Goal: Task Accomplishment & Management: Manage account settings

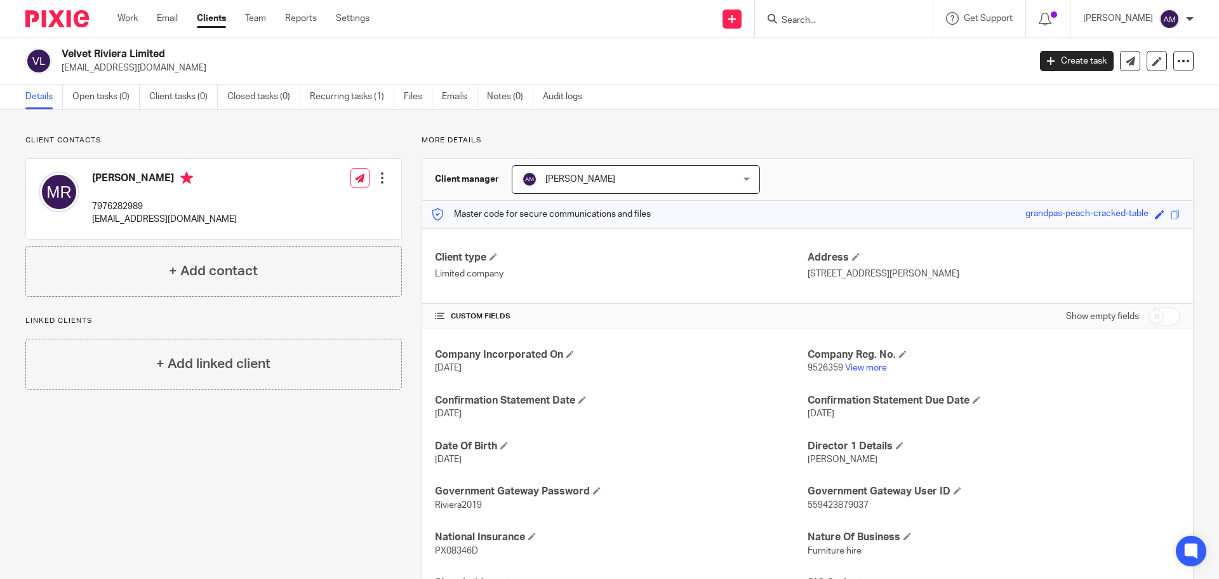
scroll to position [206, 0]
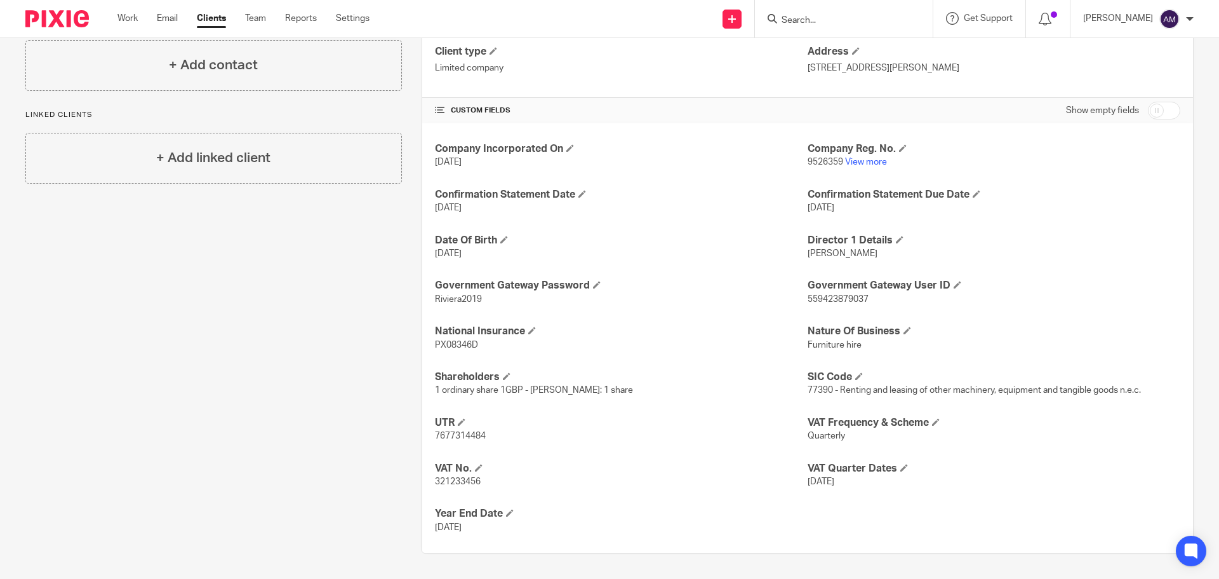
click at [836, 21] on input "Search" at bounding box center [838, 20] width 114 height 11
type input "machart"
click at [742, 59] on div "Client type Limited company" at bounding box center [621, 60] width 373 height 30
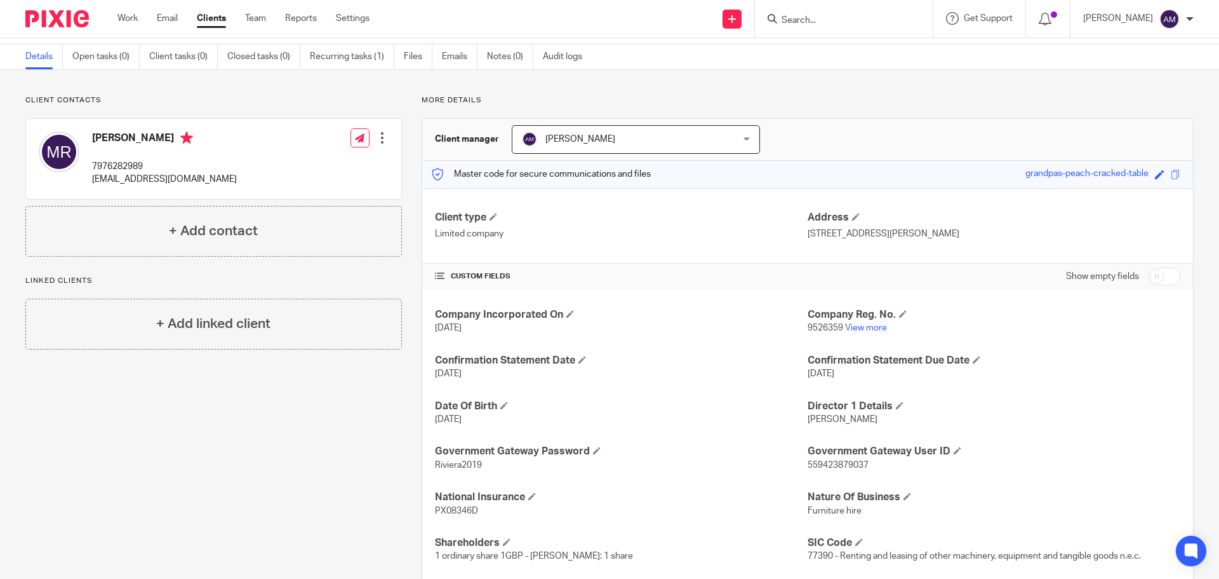
scroll to position [0, 0]
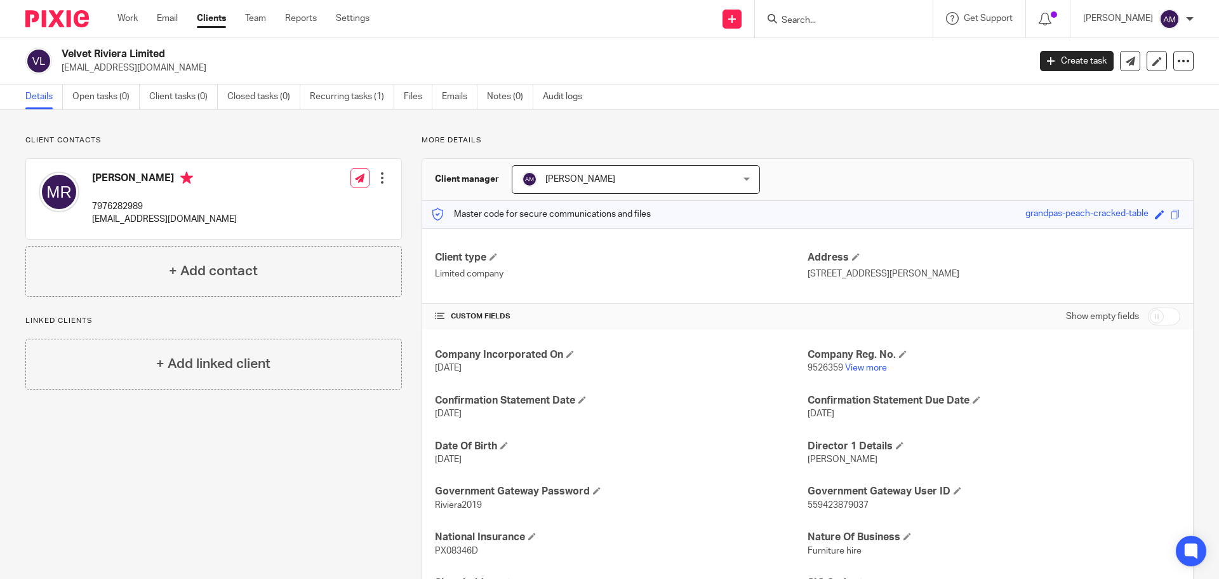
click at [216, 20] on link "Clients" at bounding box center [211, 18] width 29 height 13
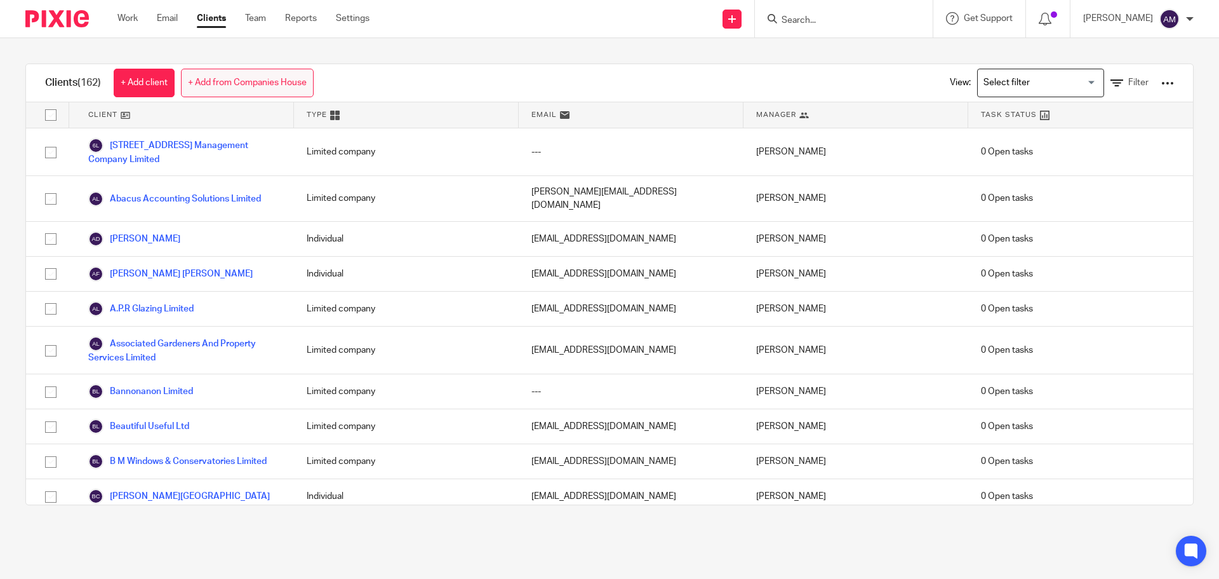
click at [224, 84] on link "+ Add from Companies House" at bounding box center [247, 83] width 133 height 29
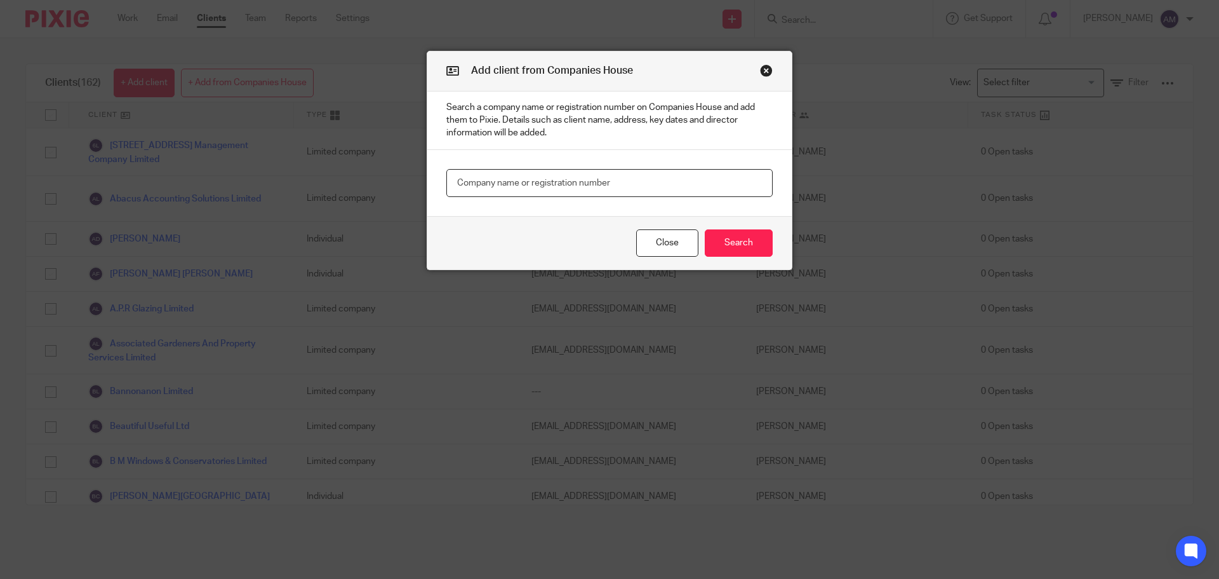
click at [500, 187] on input "text" at bounding box center [609, 183] width 326 height 29
type input "14171563"
click at [730, 238] on button "Search" at bounding box center [739, 242] width 68 height 27
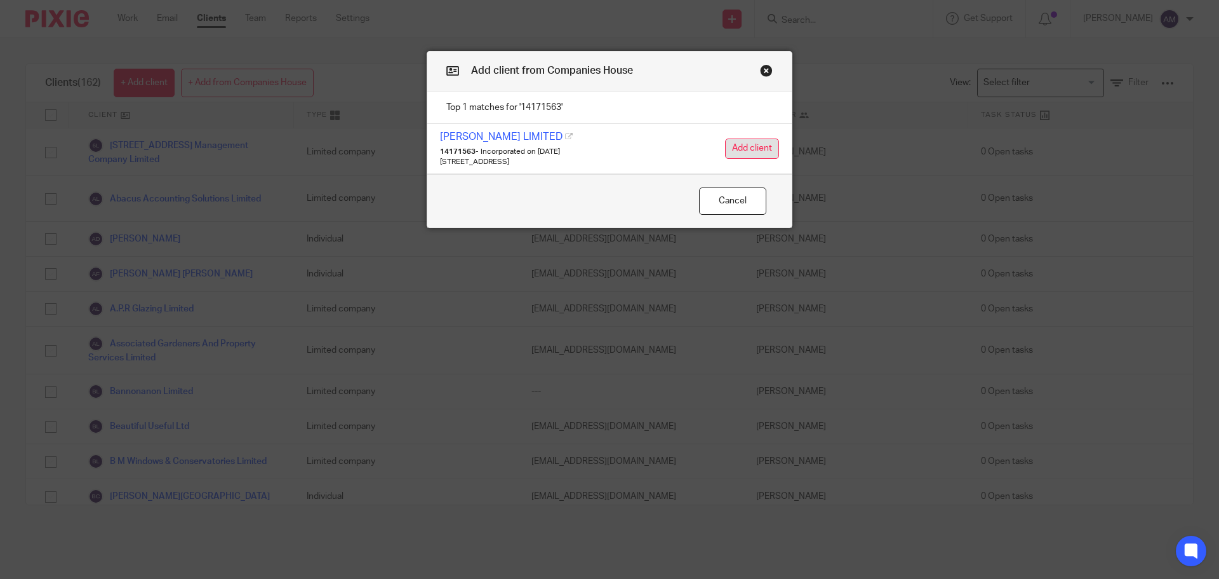
click at [740, 145] on button "Add client" at bounding box center [752, 148] width 54 height 20
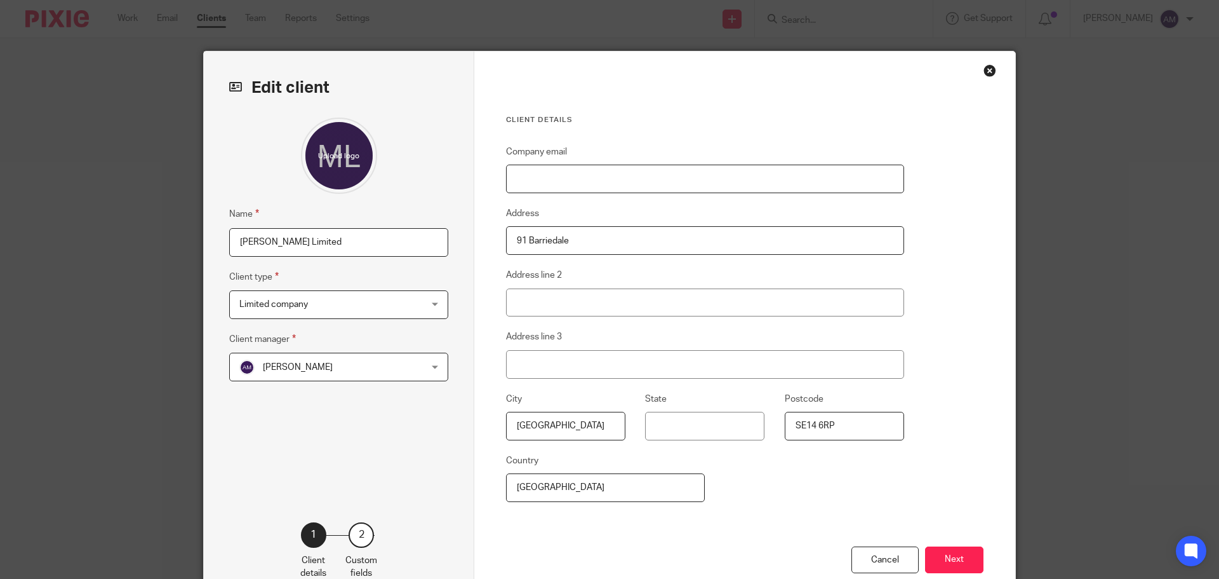
click at [542, 182] on input "Company email" at bounding box center [705, 178] width 398 height 29
type input "p"
type input "[EMAIL_ADDRESS][DOMAIN_NAME]"
type input "CUMBRIA"
click at [694, 455] on fieldset "Country England" at bounding box center [605, 477] width 199 height 49
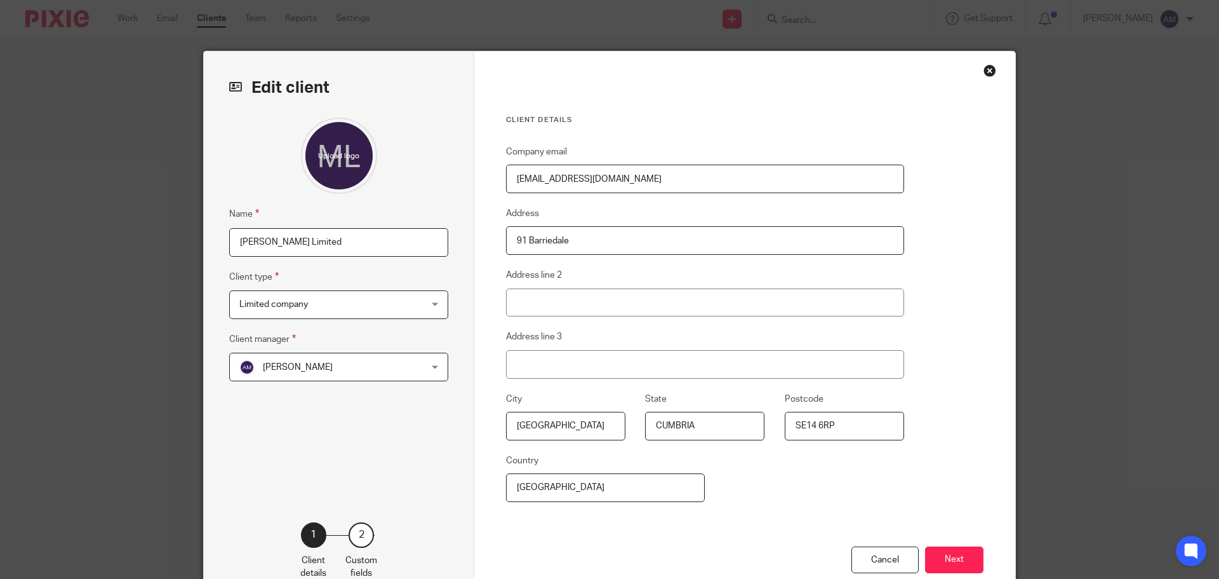
click at [690, 419] on input "CUMBRIA" at bounding box center [704, 426] width 119 height 29
drag, startPoint x: 695, startPoint y: 424, endPoint x: 638, endPoint y: 426, distance: 57.2
click at [638, 426] on fieldset "State CUMBRIA" at bounding box center [695, 415] width 139 height 49
click at [956, 560] on button "Next" at bounding box center [954, 559] width 58 height 27
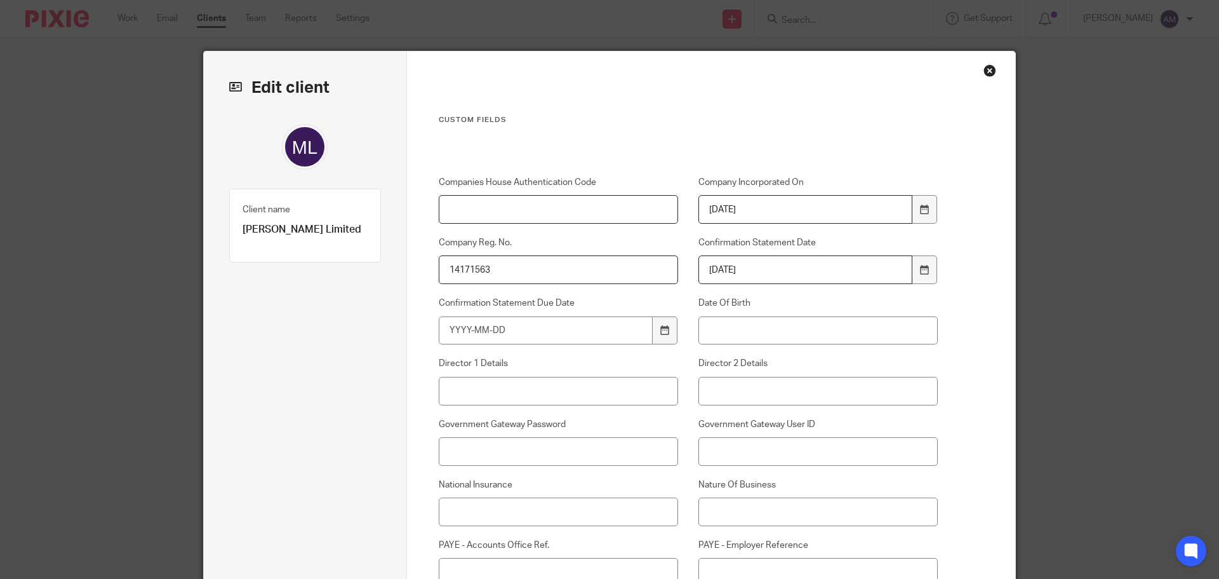
click at [483, 207] on input "Companies House Authentication Code" at bounding box center [559, 209] width 240 height 29
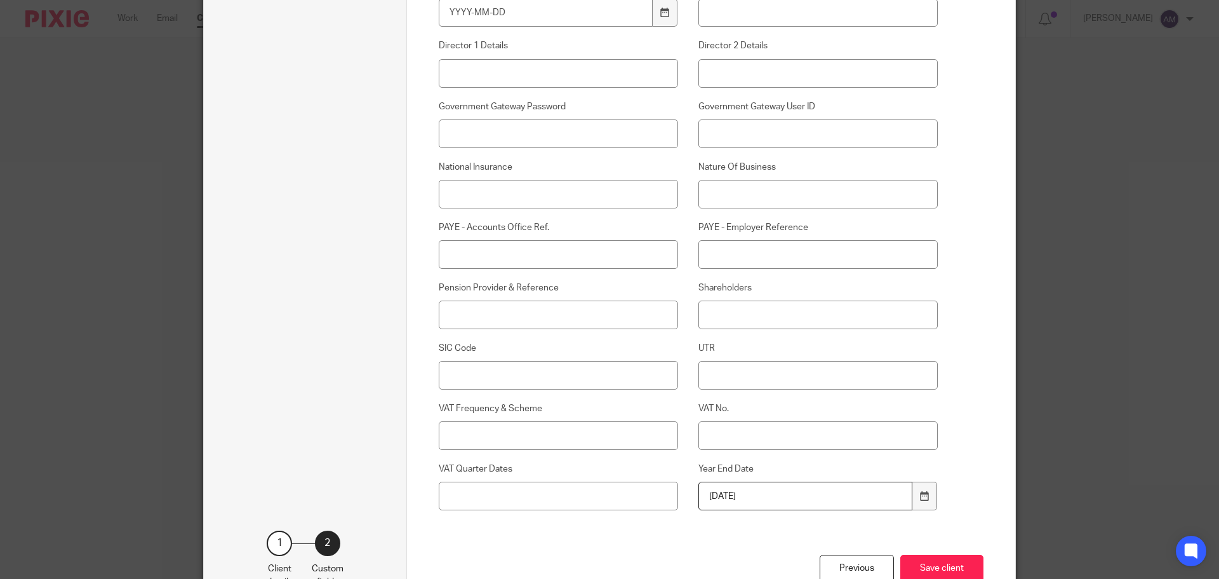
scroll to position [381, 0]
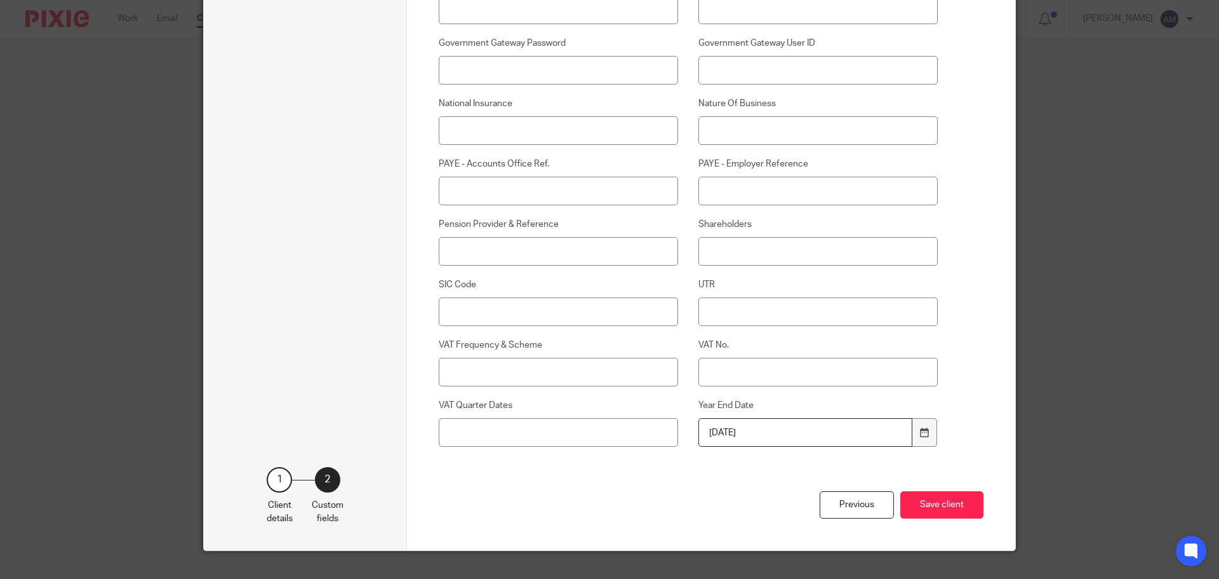
type input "111OZA"
click at [726, 315] on input "UTR" at bounding box center [819, 311] width 240 height 29
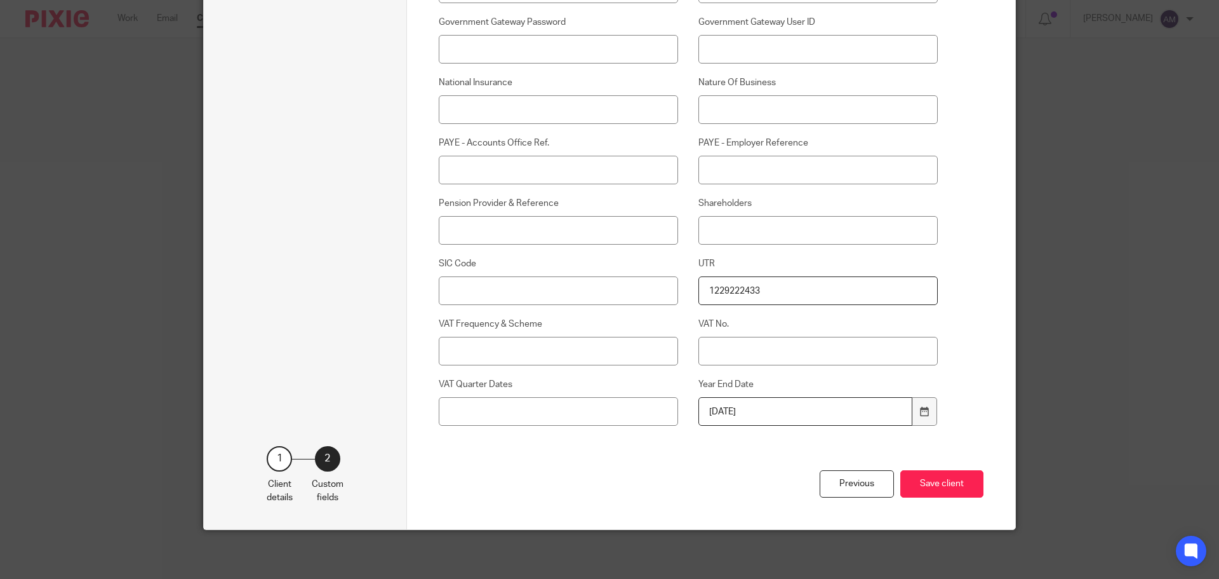
scroll to position [404, 0]
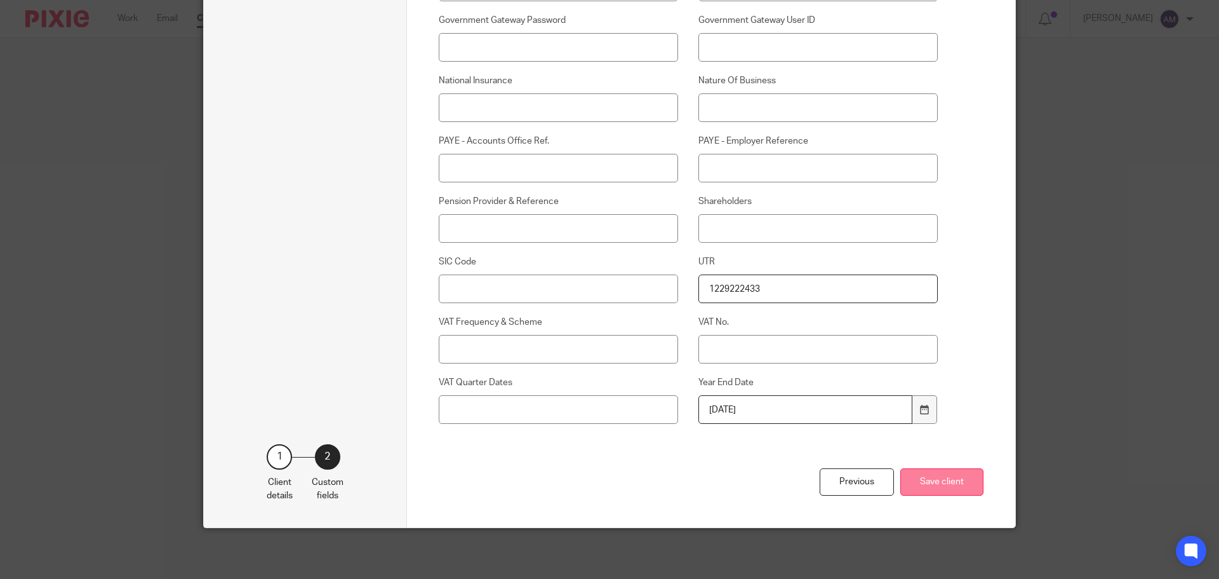
type input "1229222433"
click at [934, 481] on button "Save client" at bounding box center [942, 481] width 83 height 27
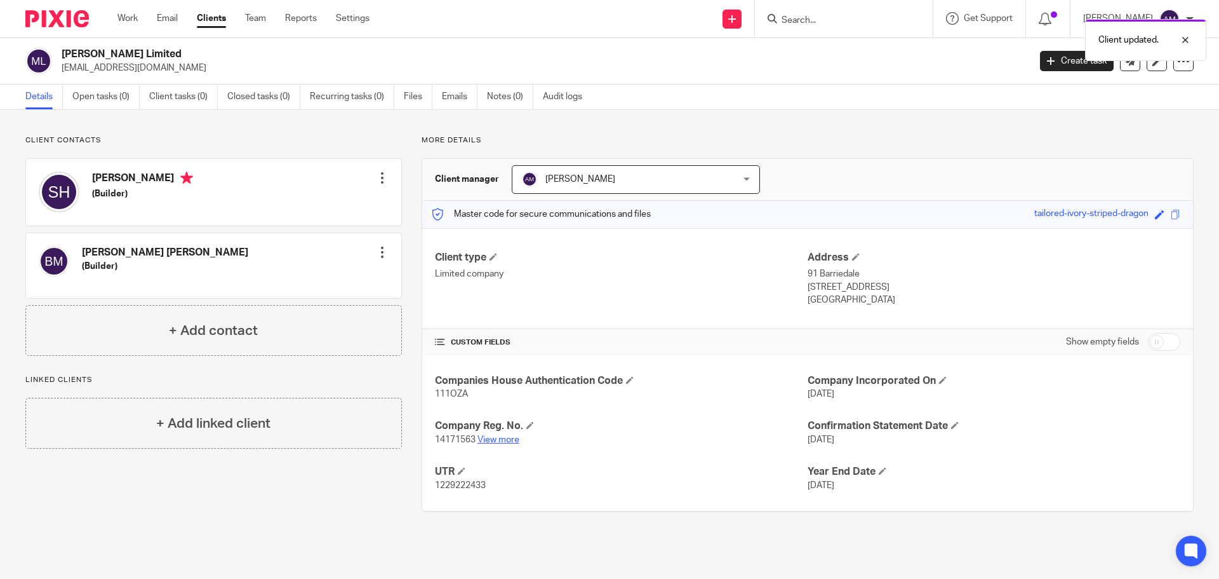
click at [496, 439] on link "View more" at bounding box center [499, 439] width 42 height 9
click at [1149, 346] on input "checkbox" at bounding box center [1164, 342] width 32 height 18
checkbox input "true"
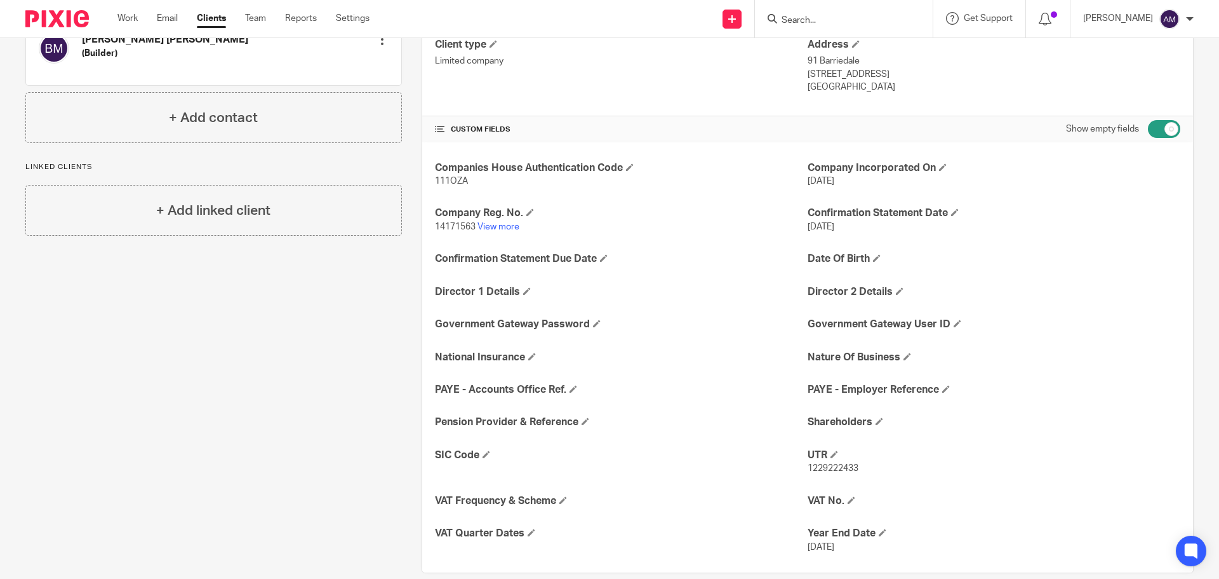
scroll to position [232, 0]
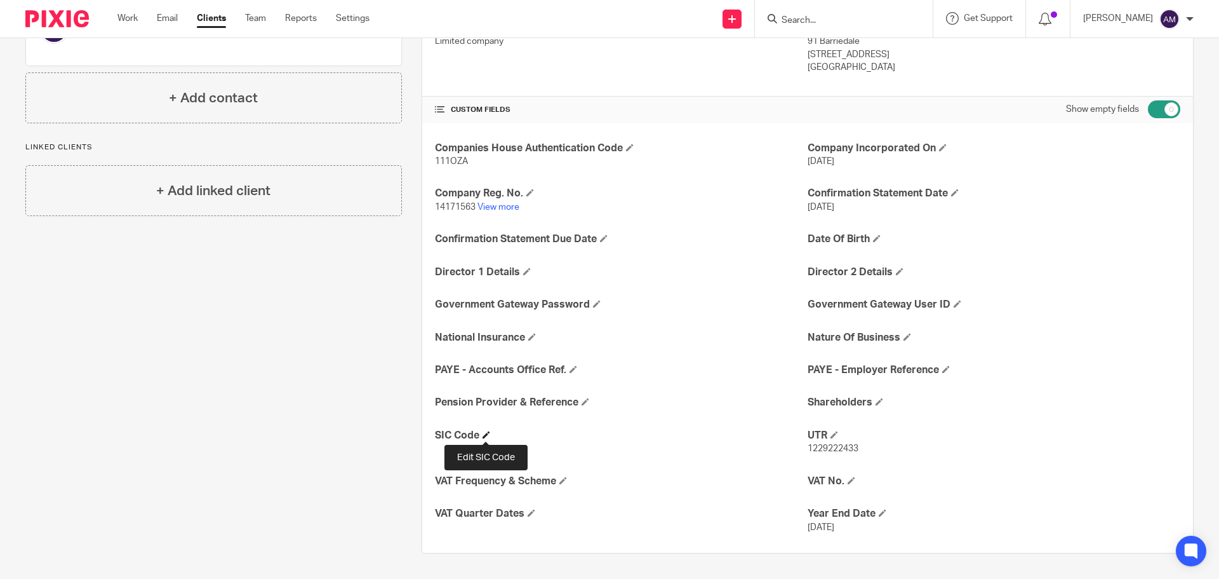
click at [483, 435] on span at bounding box center [487, 435] width 8 height 8
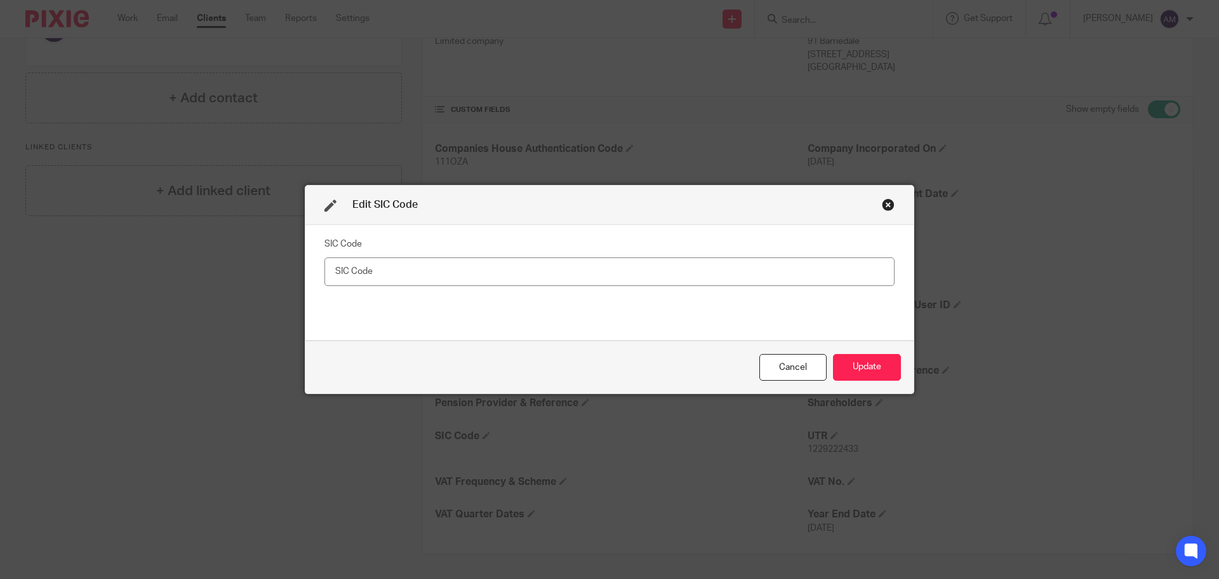
click at [400, 272] on input "text" at bounding box center [610, 271] width 570 height 29
type input "41100 - Development of Properties"
click at [853, 366] on button "Update" at bounding box center [867, 367] width 68 height 27
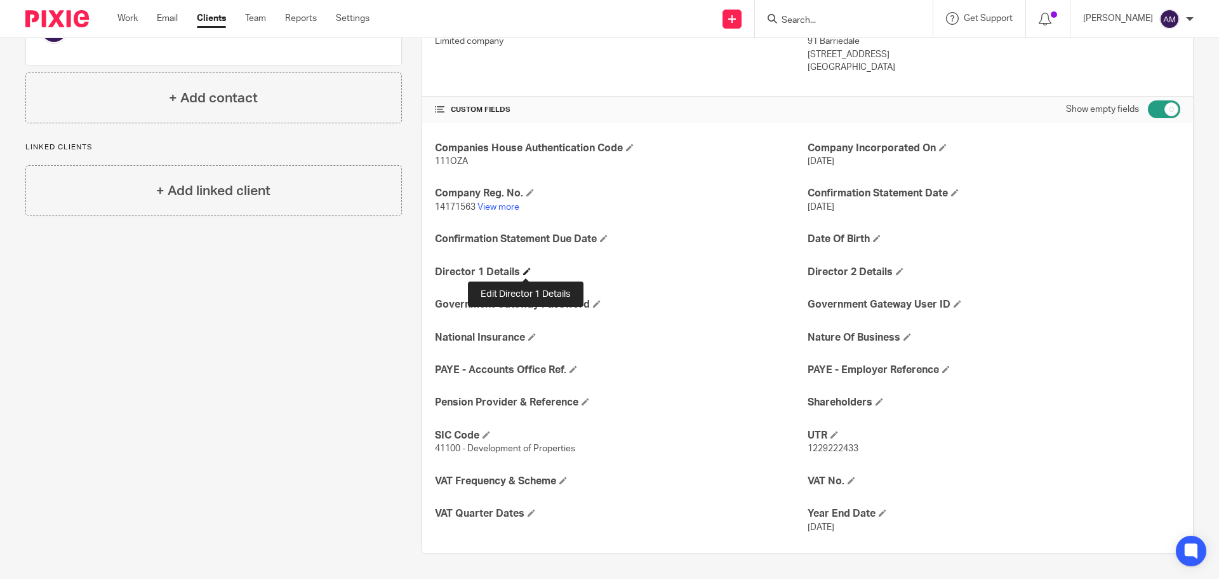
click at [523, 271] on span at bounding box center [527, 271] width 8 height 8
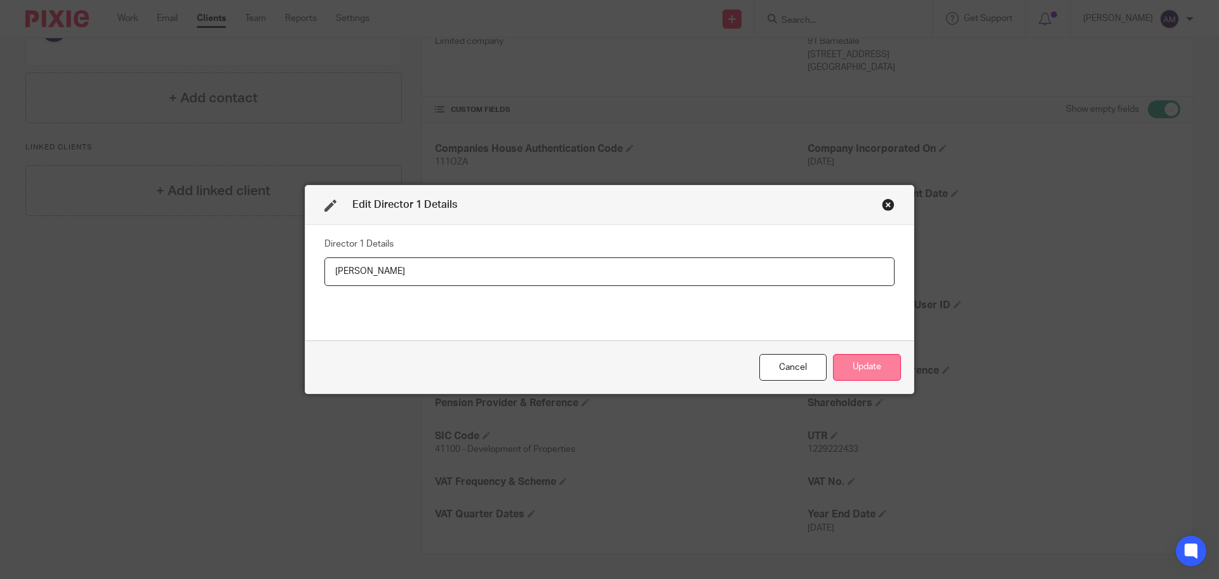
type input "Ben Mackereth"
click at [862, 365] on button "Update" at bounding box center [867, 367] width 68 height 27
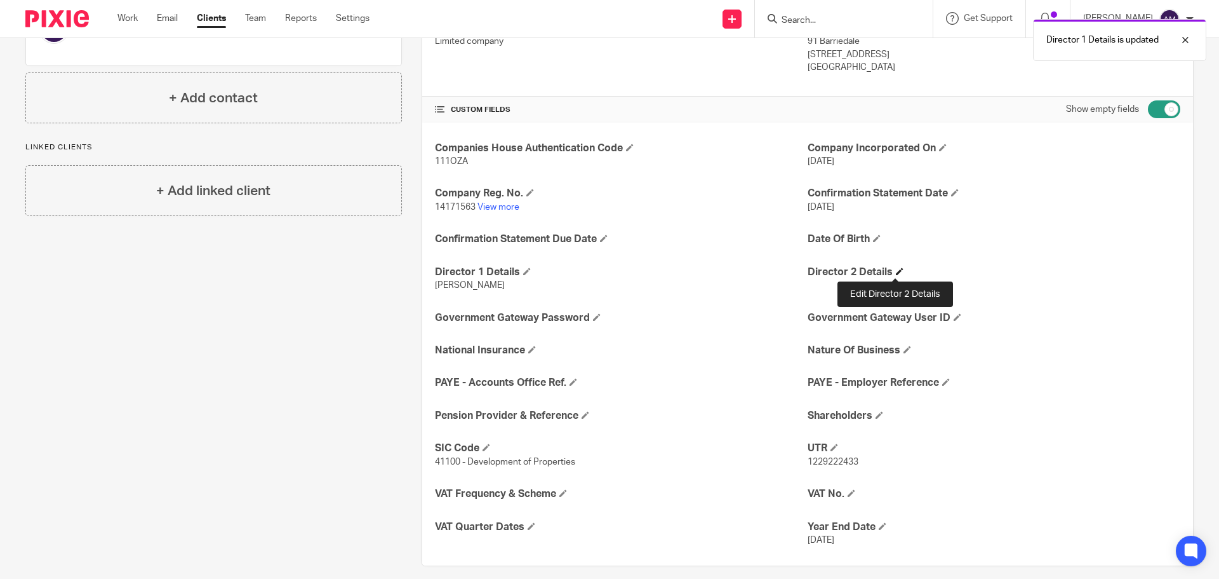
click at [896, 272] on span at bounding box center [900, 271] width 8 height 8
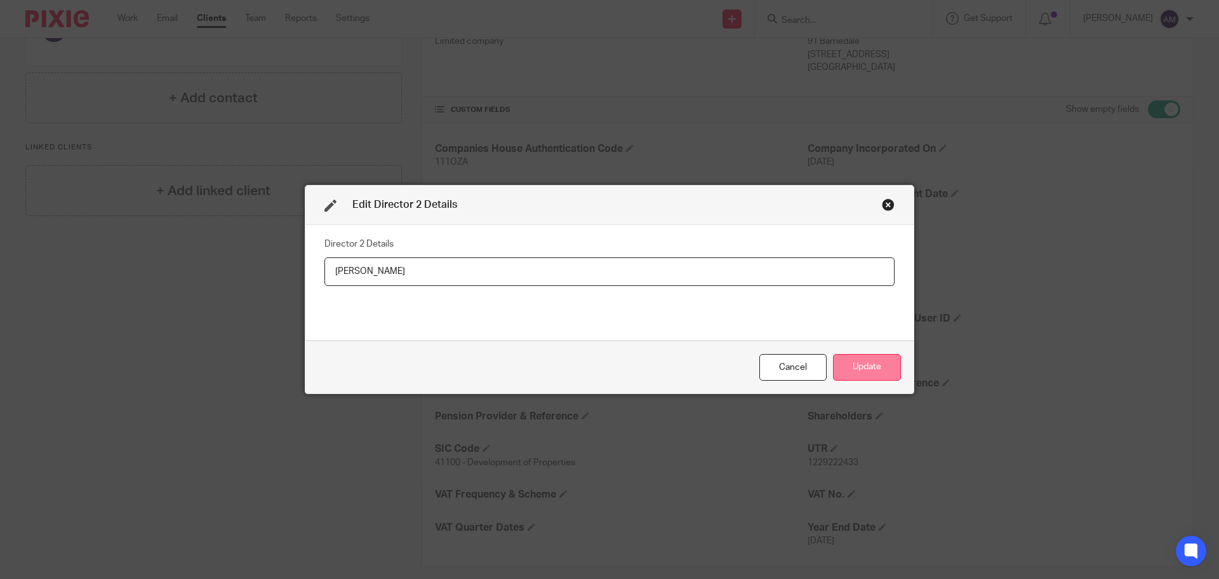
type input "Shannon Hartley"
click at [870, 363] on button "Update" at bounding box center [867, 367] width 68 height 27
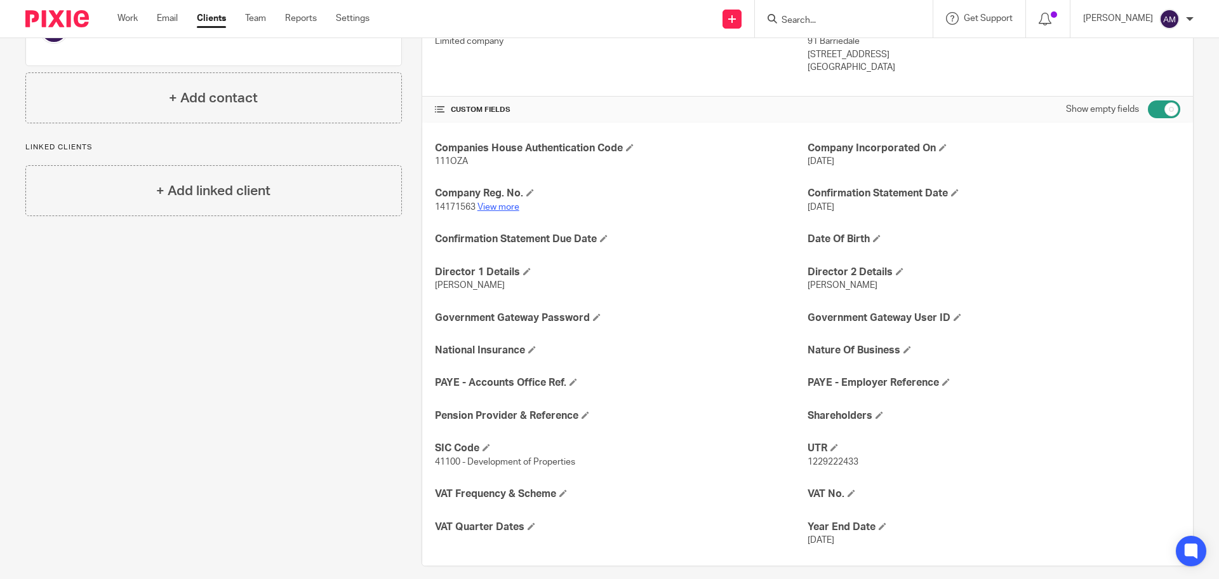
click at [499, 206] on link "View more" at bounding box center [499, 207] width 42 height 9
click at [603, 238] on span at bounding box center [604, 238] width 8 height 8
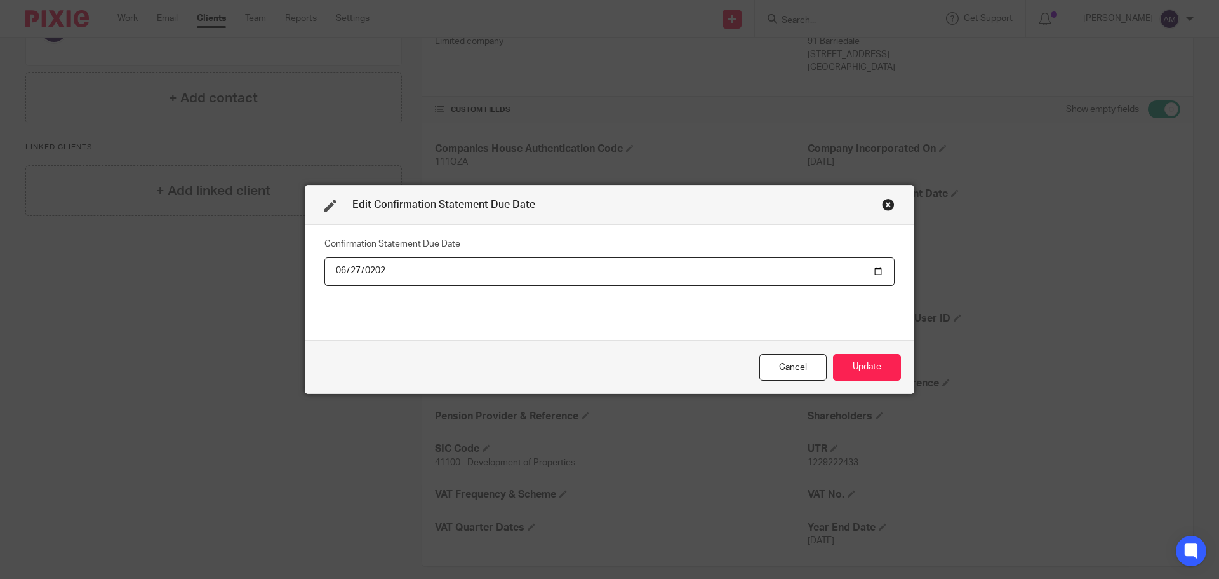
type input "2026-06-27"
click at [563, 315] on div "Confirmation Statement Due Date 2026-06-27" at bounding box center [610, 281] width 570 height 95
click at [862, 370] on button "Update" at bounding box center [867, 367] width 68 height 27
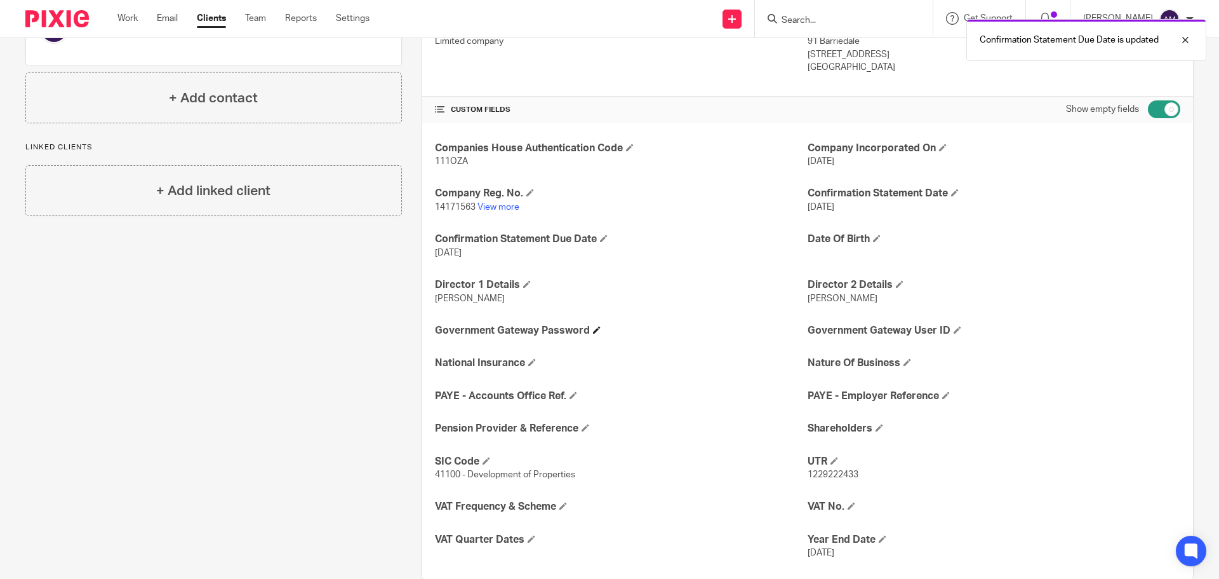
scroll to position [258, 0]
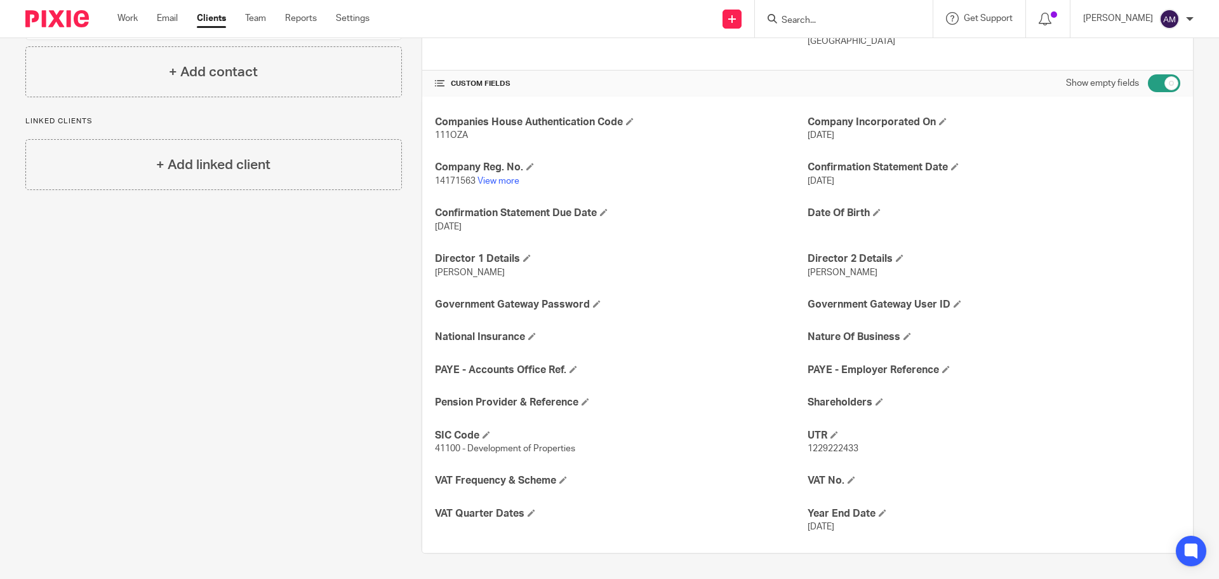
click at [1148, 83] on input "checkbox" at bounding box center [1164, 83] width 32 height 18
checkbox input "false"
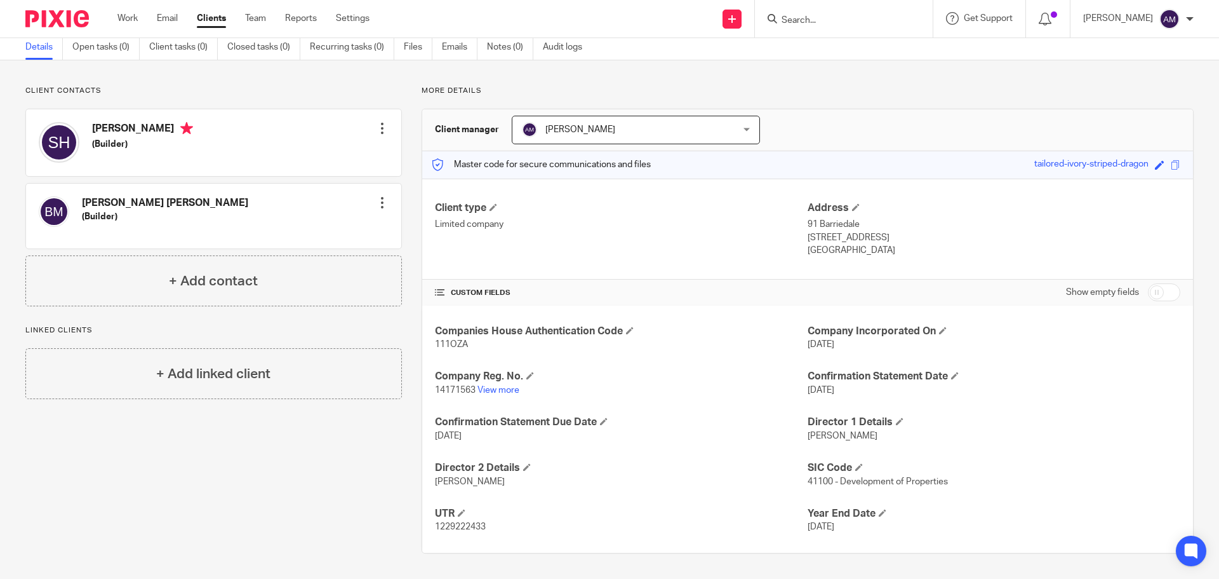
click at [379, 130] on div at bounding box center [382, 128] width 13 height 13
click at [310, 155] on link "Edit contact" at bounding box center [322, 156] width 121 height 18
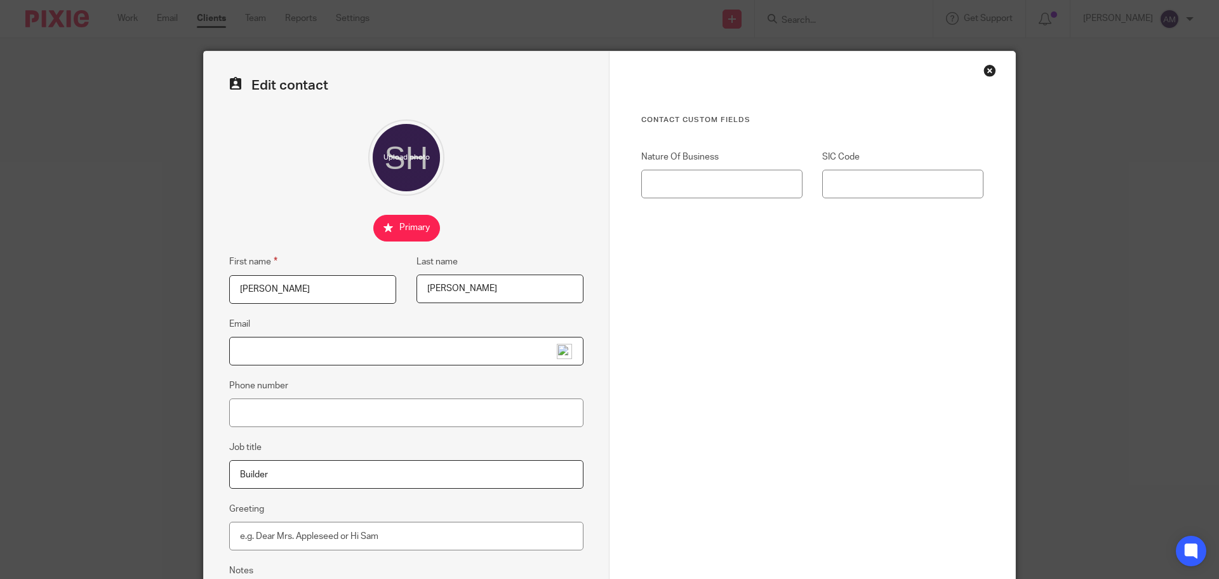
click at [309, 356] on input "Email" at bounding box center [406, 351] width 354 height 29
type input "[PERSON_NAME][EMAIL_ADDRESS][DOMAIN_NAME]"
type input "07470724593"
type input "Property Development"
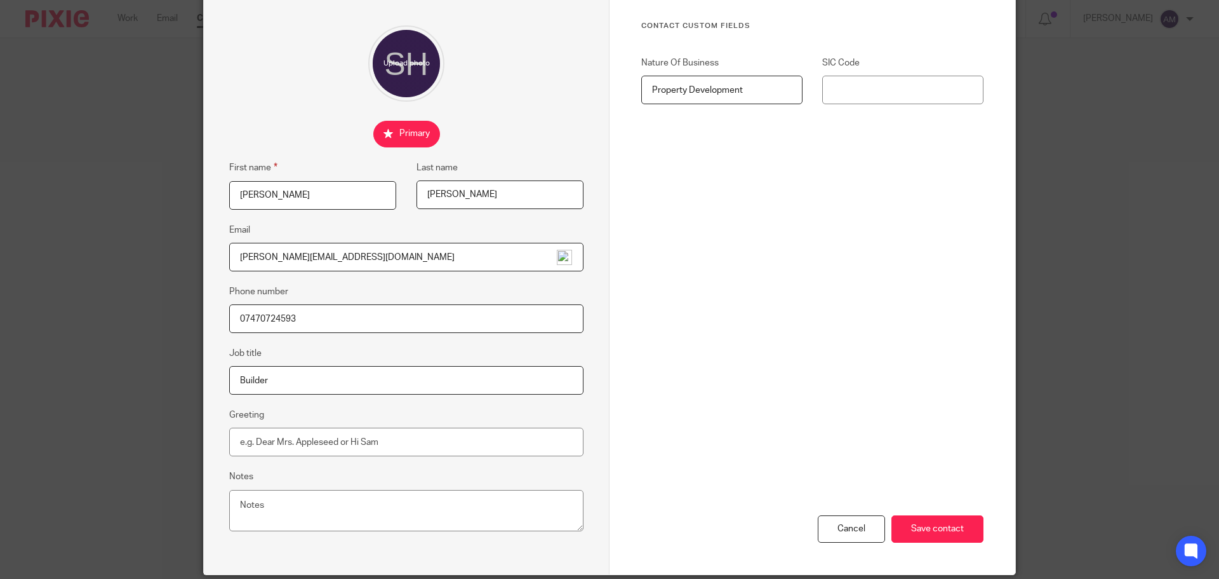
scroll to position [127, 0]
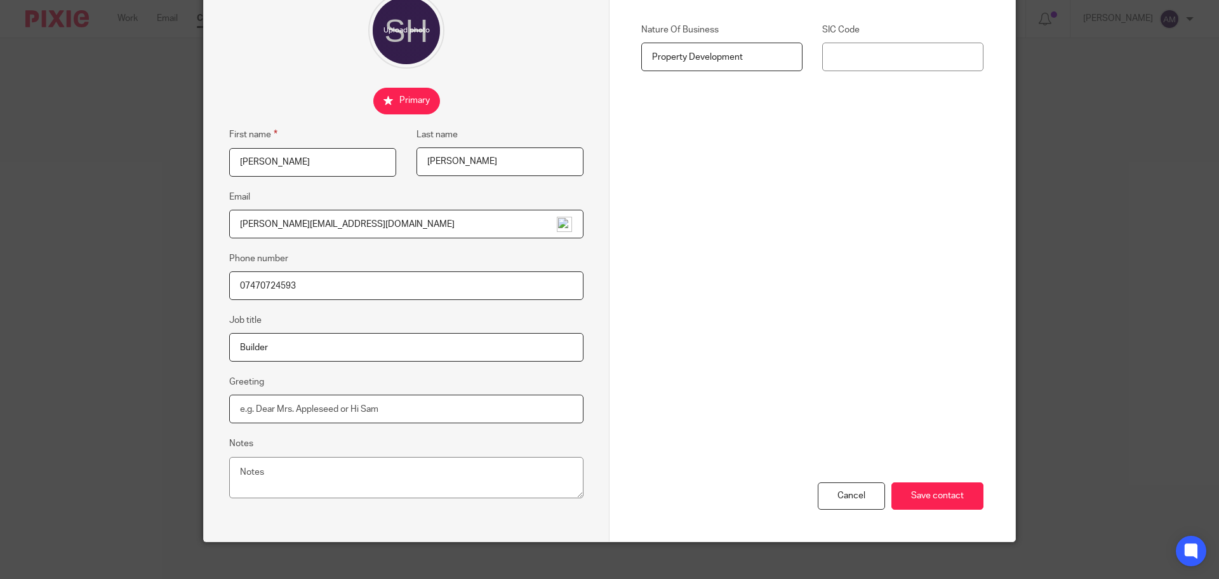
click at [297, 405] on input "Greeting" at bounding box center [406, 408] width 354 height 29
type input "Hi [PERSON_NAME]"
click at [915, 493] on input "Save contact" at bounding box center [938, 495] width 92 height 27
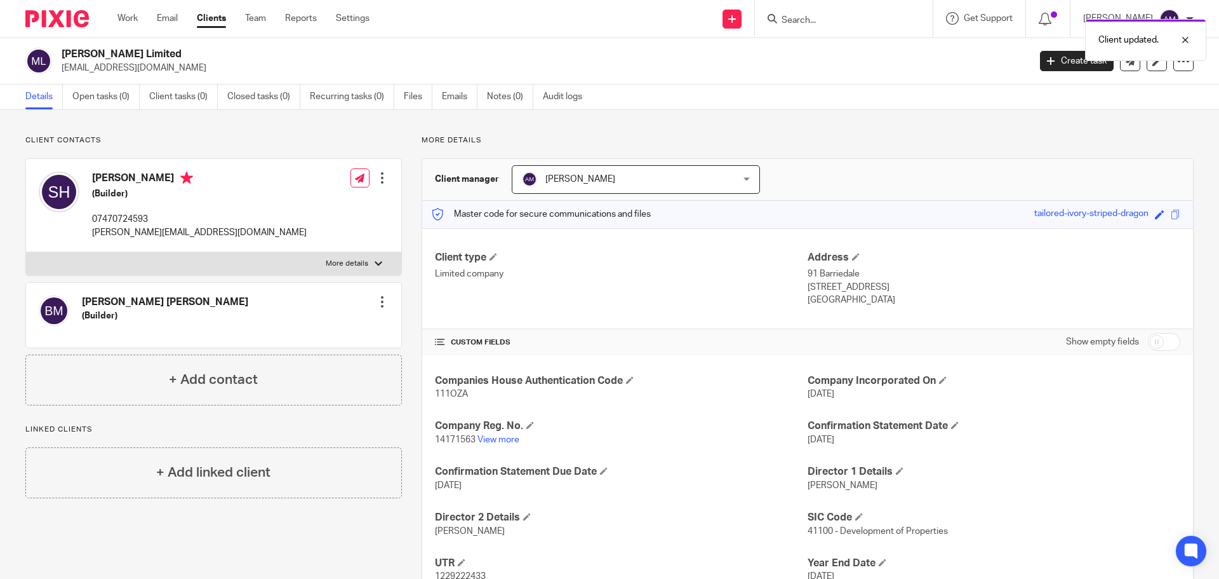
click at [379, 301] on div at bounding box center [382, 301] width 13 height 13
click at [312, 328] on link "Edit contact" at bounding box center [322, 330] width 121 height 18
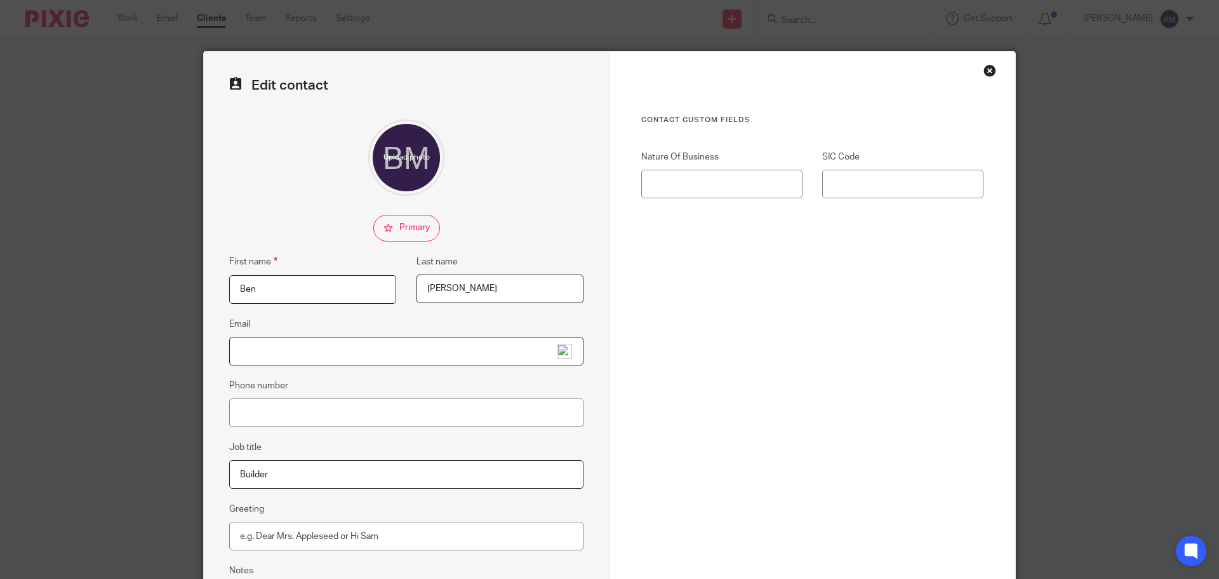
click at [288, 349] on input "Email" at bounding box center [406, 351] width 354 height 29
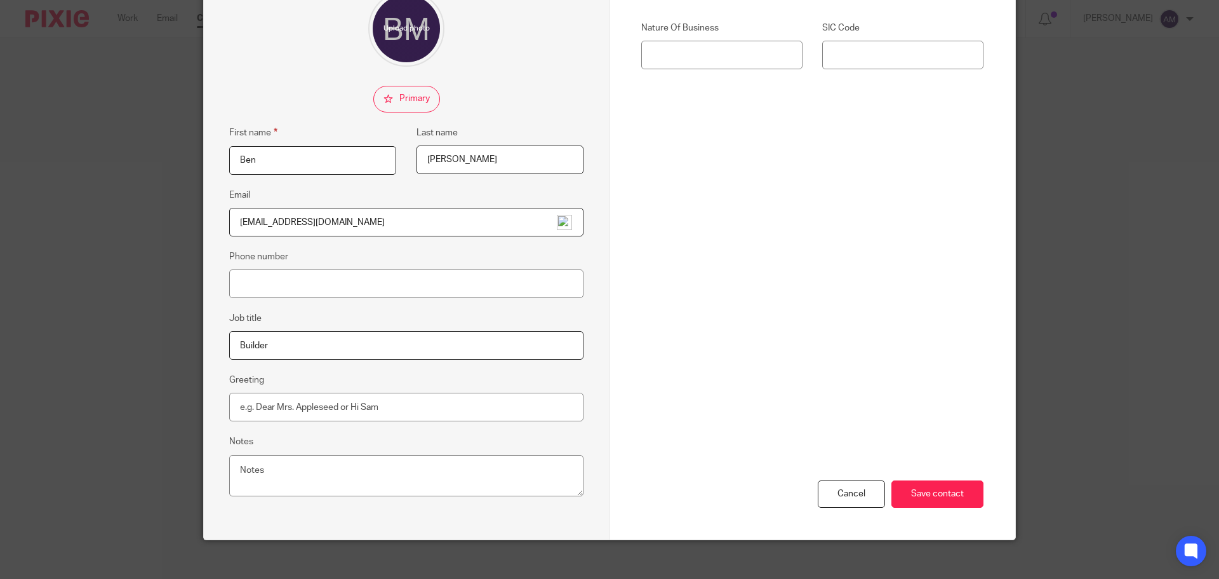
scroll to position [141, 0]
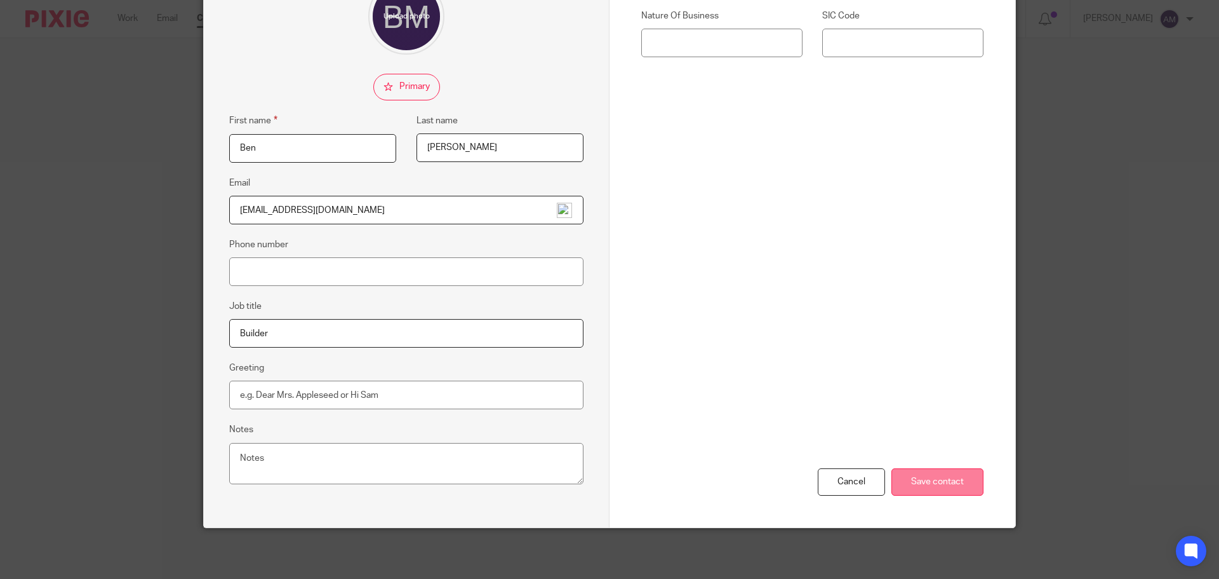
type input "[EMAIL_ADDRESS][DOMAIN_NAME]"
click at [914, 487] on input "Save contact" at bounding box center [938, 481] width 92 height 27
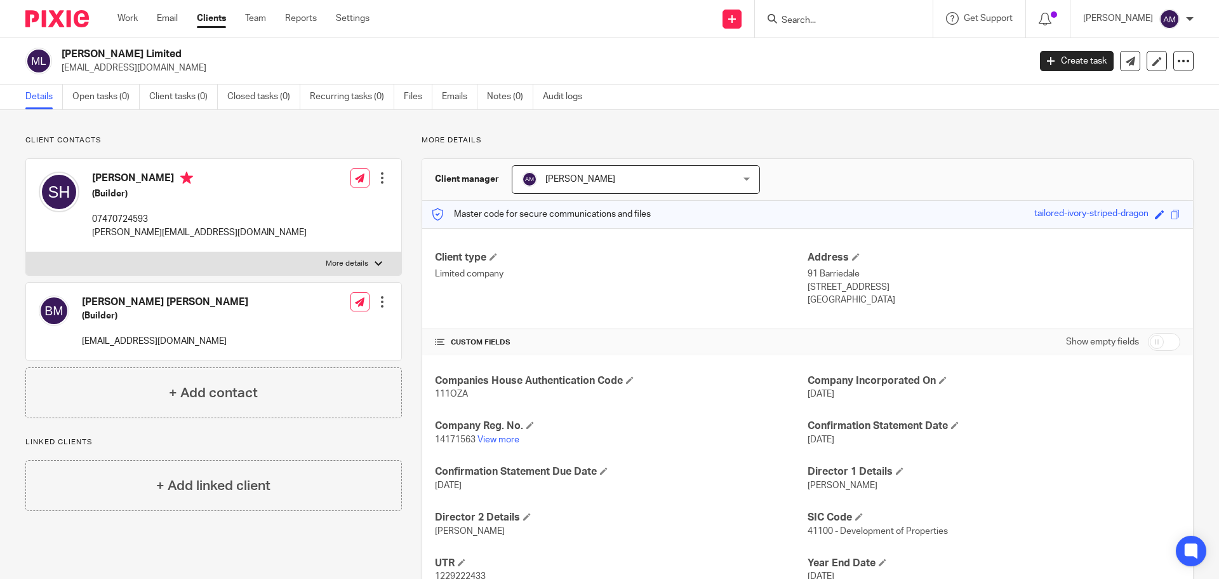
click at [212, 18] on link "Clients" at bounding box center [211, 18] width 29 height 13
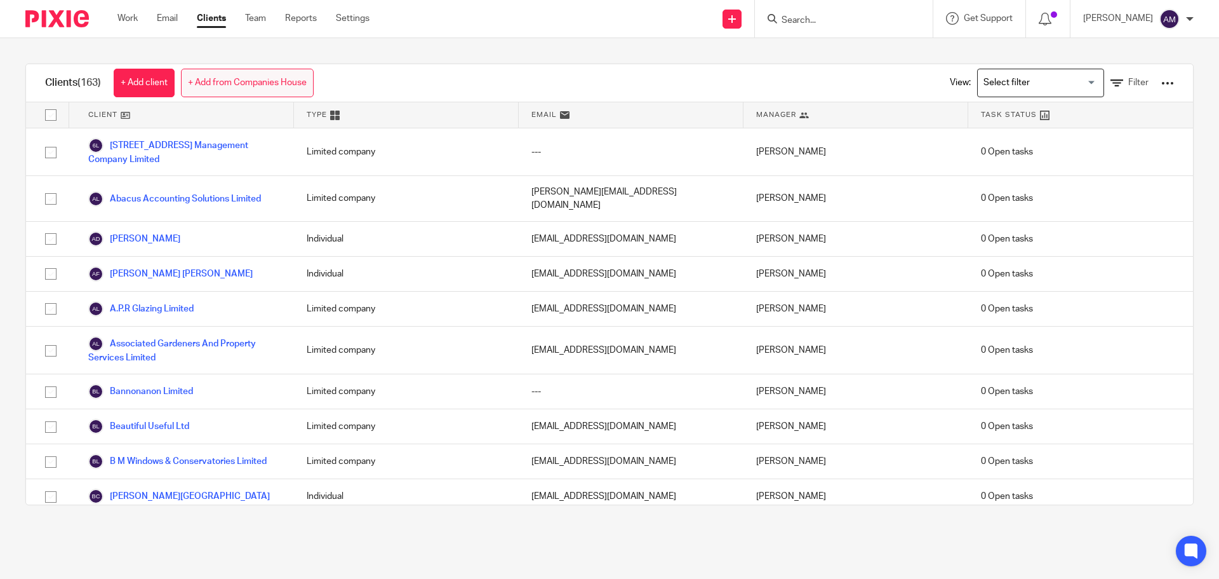
click at [233, 83] on link "+ Add from Companies House" at bounding box center [247, 83] width 133 height 29
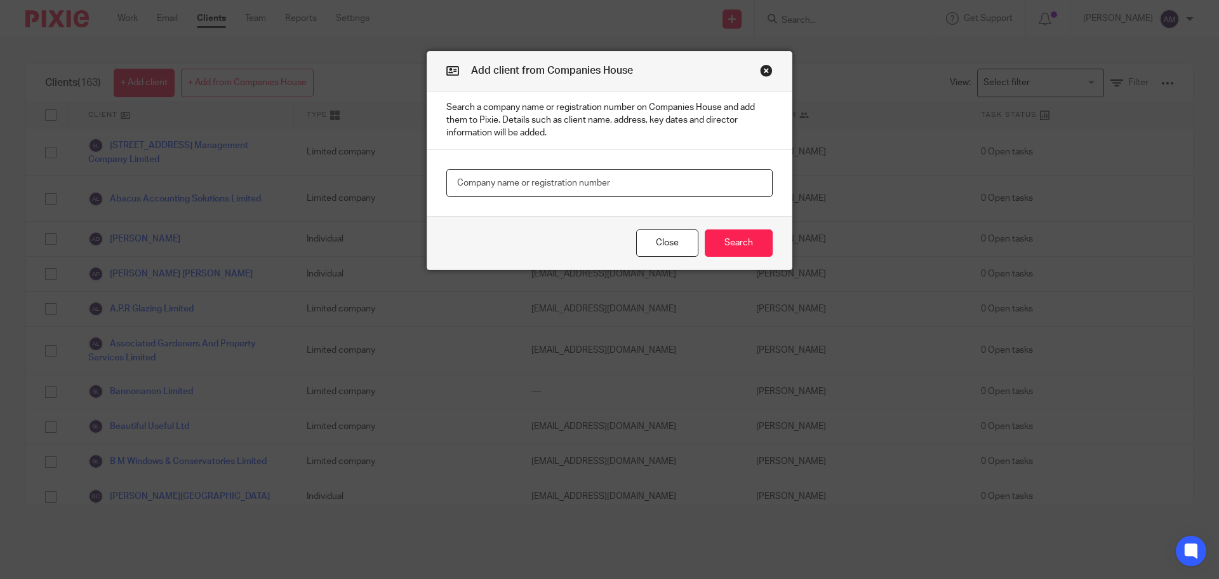
click at [464, 185] on input "text" at bounding box center [609, 183] width 326 height 29
type input "15532247"
click at [723, 241] on button "Search" at bounding box center [739, 242] width 68 height 27
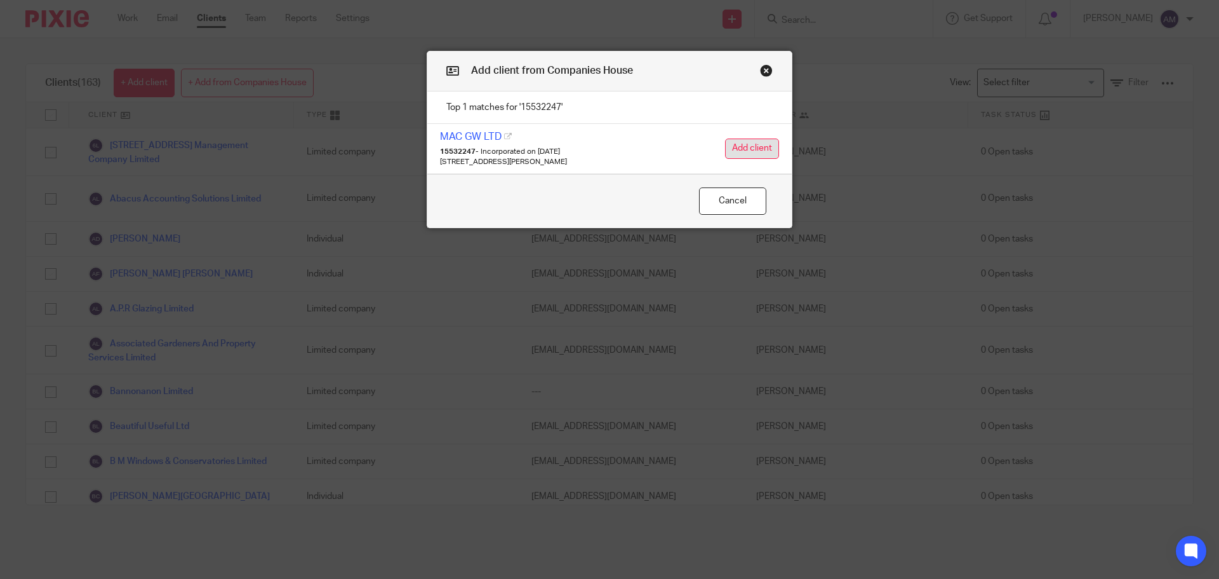
click at [730, 145] on button "Add client" at bounding box center [752, 148] width 54 height 20
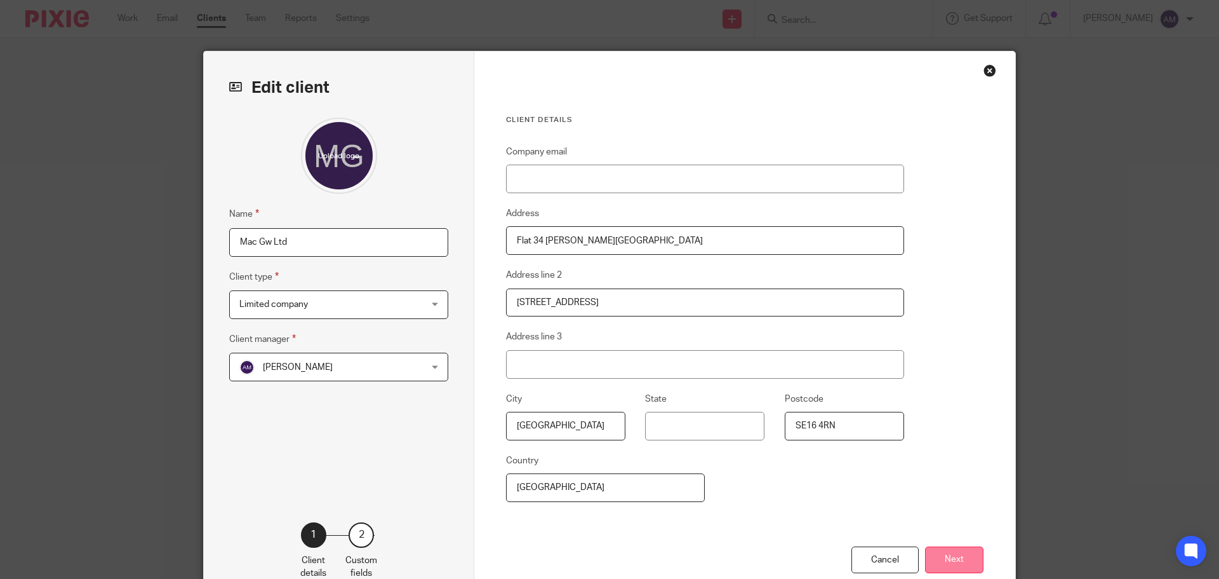
click at [947, 560] on button "Next" at bounding box center [954, 559] width 58 height 27
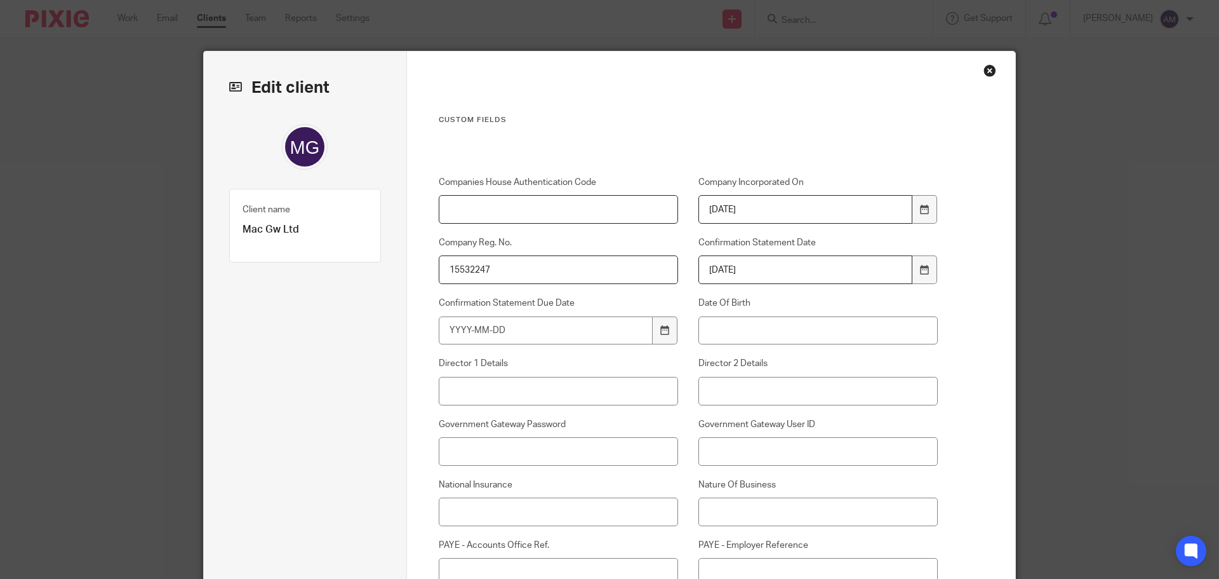
click at [447, 213] on input "Companies House Authentication Code" at bounding box center [559, 209] width 240 height 29
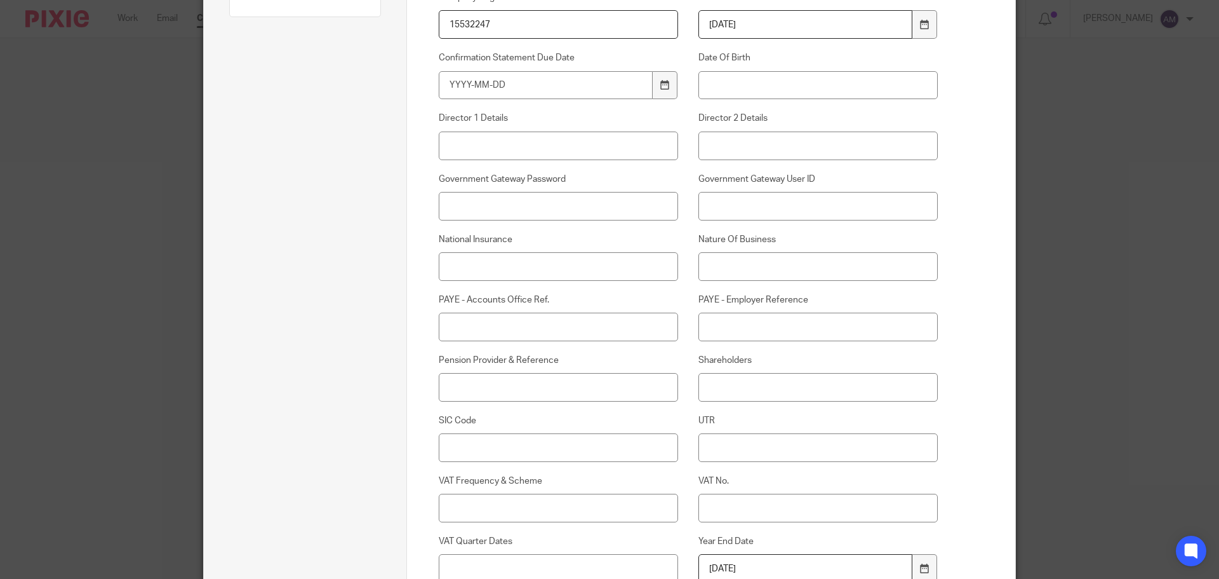
scroll to position [254, 0]
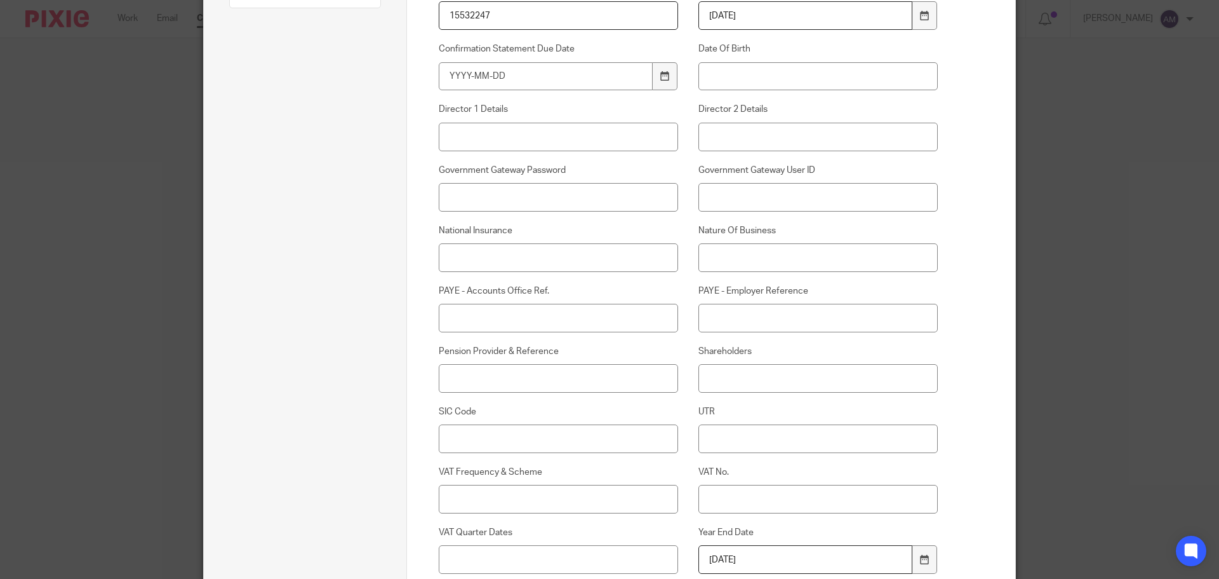
type input "A6LQKF"
click at [716, 262] on input "Nature Of Business" at bounding box center [819, 257] width 240 height 29
type input "p"
type input "Property Development"
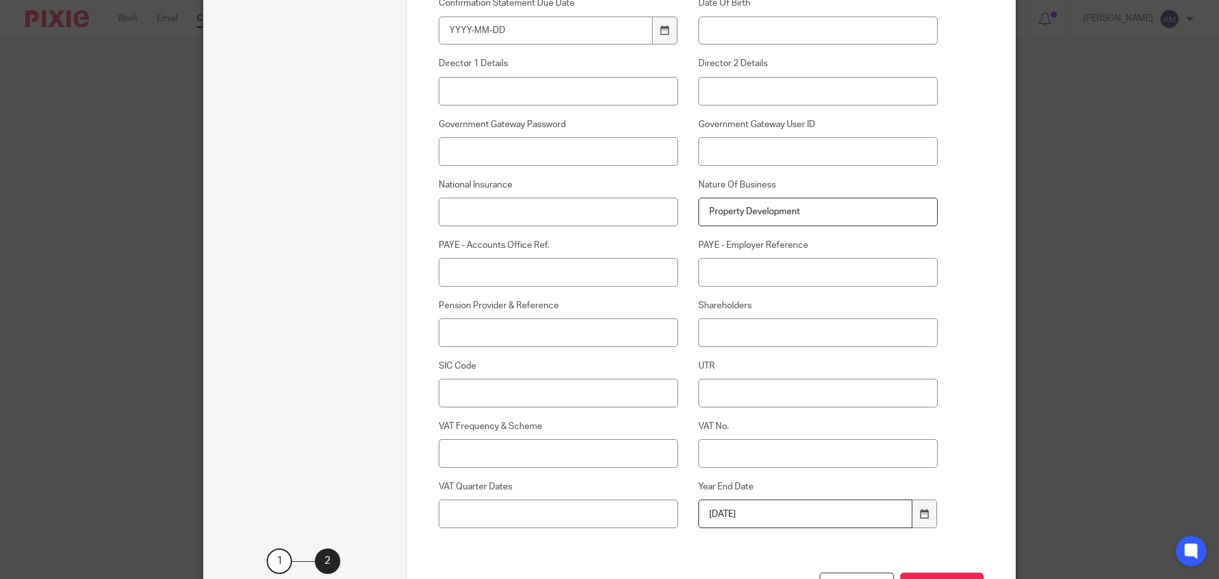
scroll to position [381, 0]
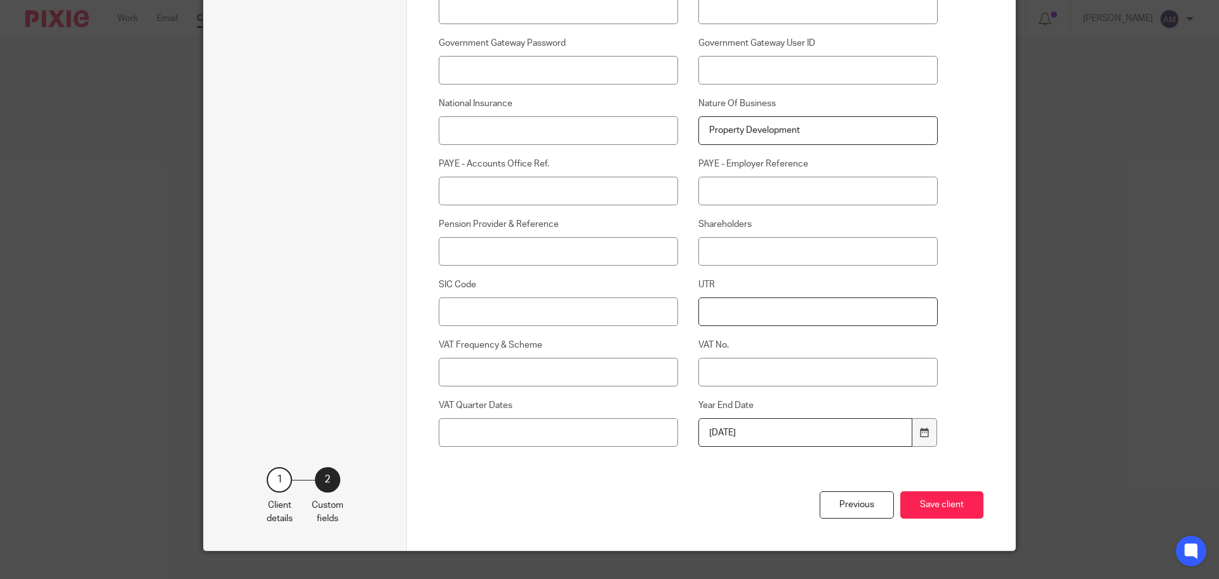
click at [717, 314] on input "UTR" at bounding box center [819, 311] width 240 height 29
type input "8230701801"
click at [929, 507] on button "Save client" at bounding box center [942, 504] width 83 height 27
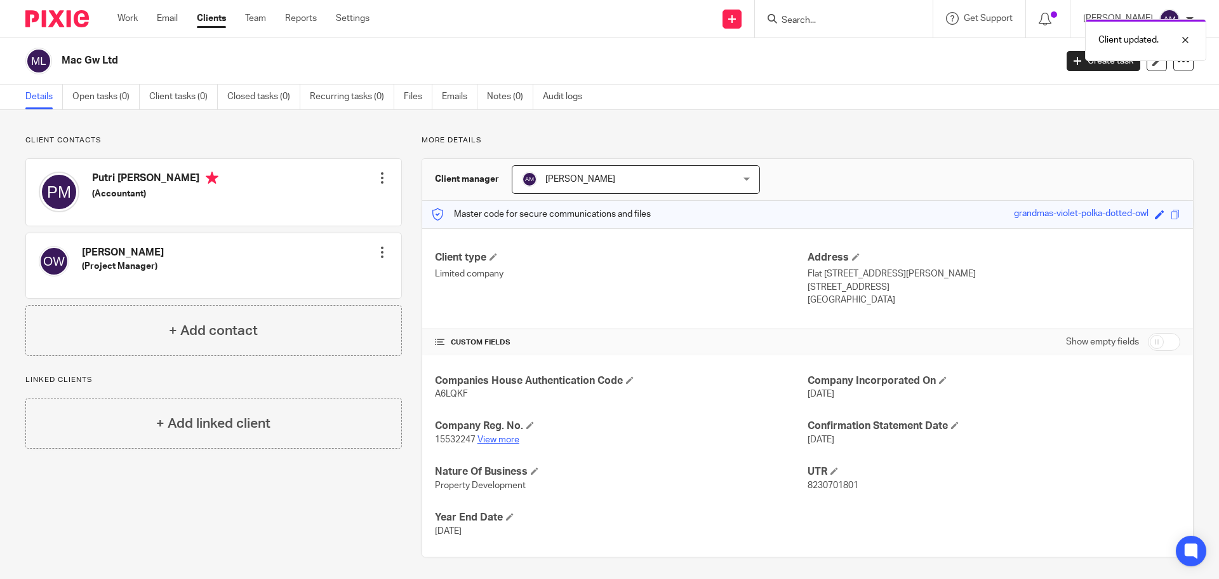
click at [503, 440] on link "View more" at bounding box center [499, 439] width 42 height 9
click at [1149, 344] on input "checkbox" at bounding box center [1164, 342] width 32 height 18
checkbox input "true"
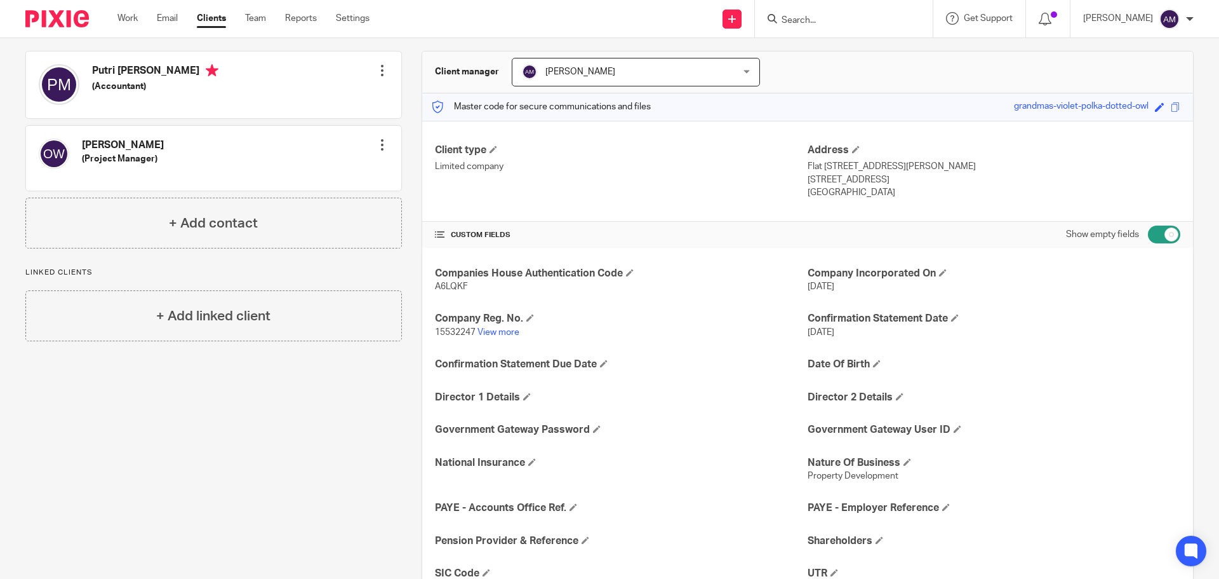
scroll to position [127, 0]
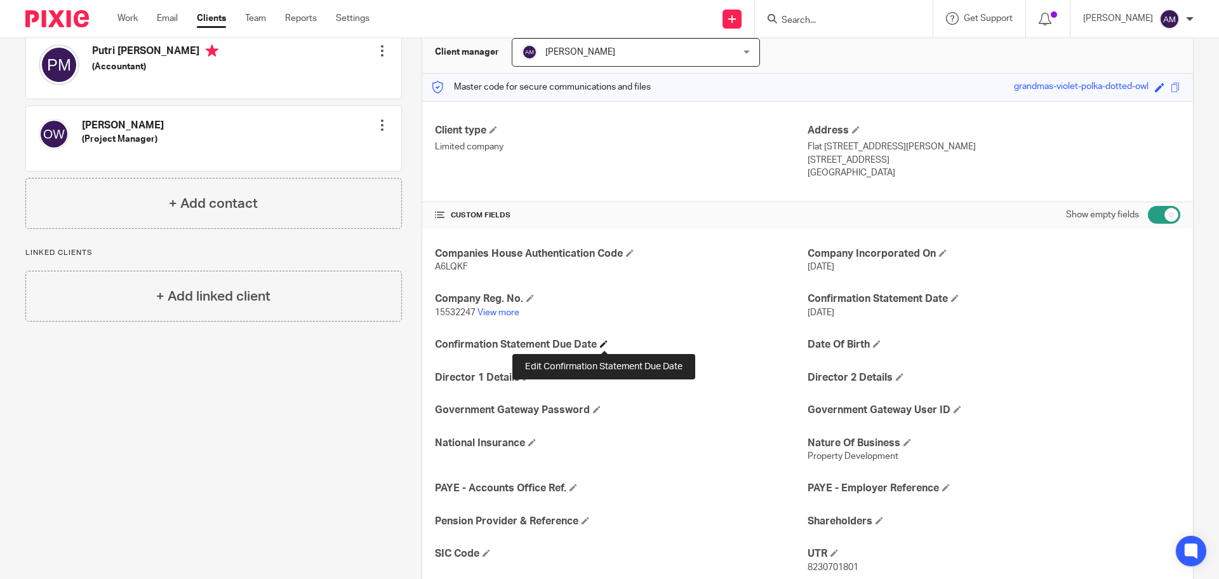
click at [604, 342] on span at bounding box center [604, 344] width 8 height 8
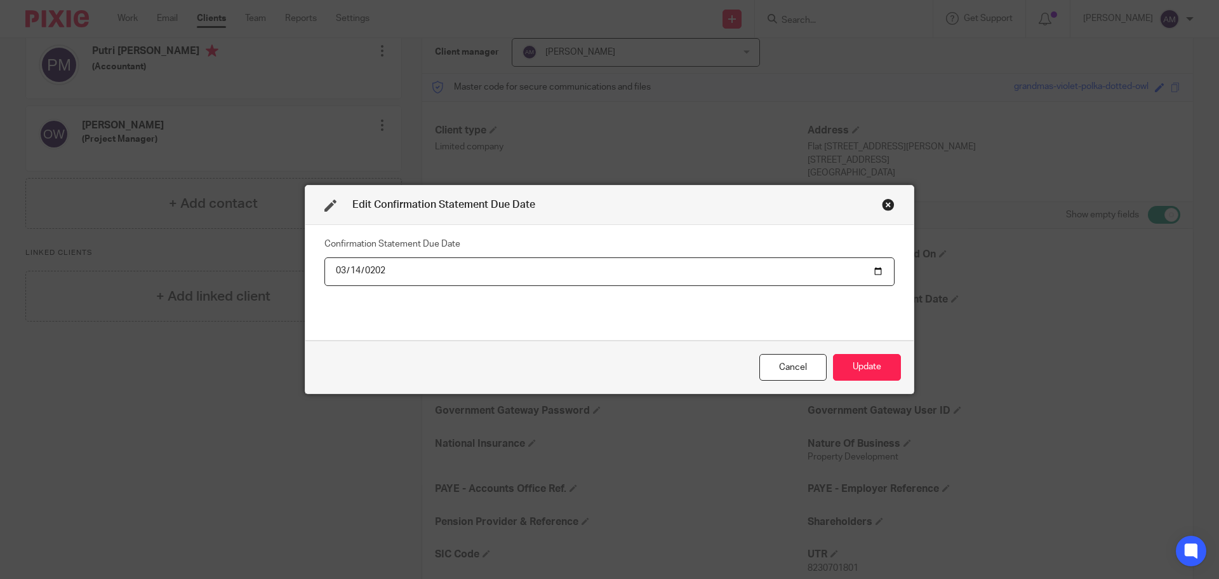
type input "2026-03-14"
click at [560, 322] on div "Confirmation Statement Due Date 2026-03-14" at bounding box center [610, 281] width 570 height 95
click at [850, 368] on button "Update" at bounding box center [867, 367] width 68 height 27
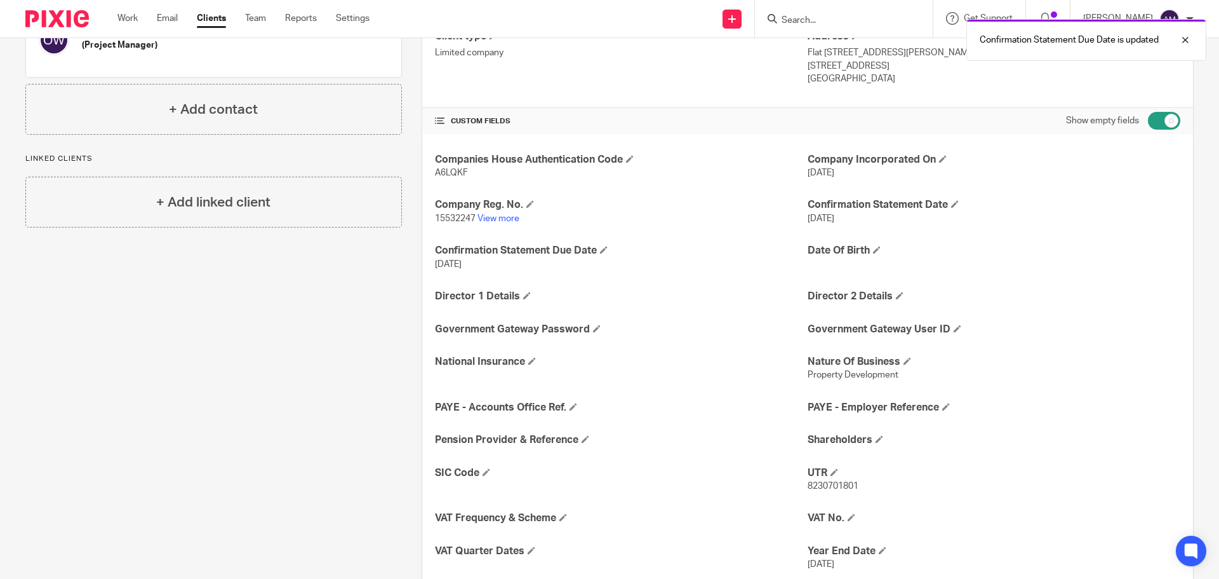
scroll to position [254, 0]
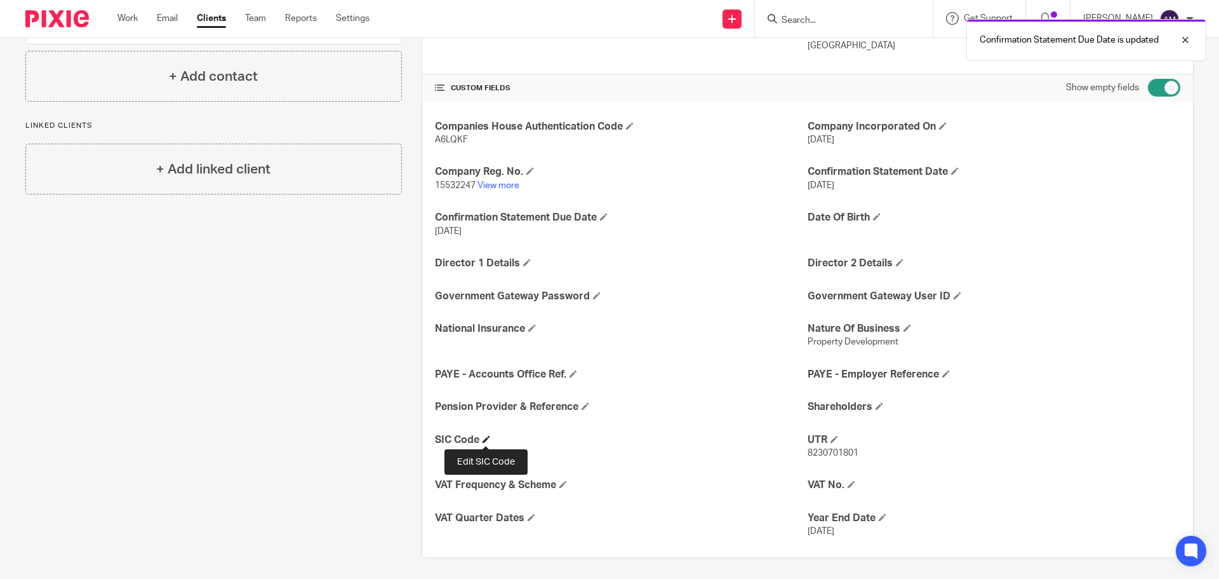
click at [487, 439] on span at bounding box center [487, 439] width 8 height 8
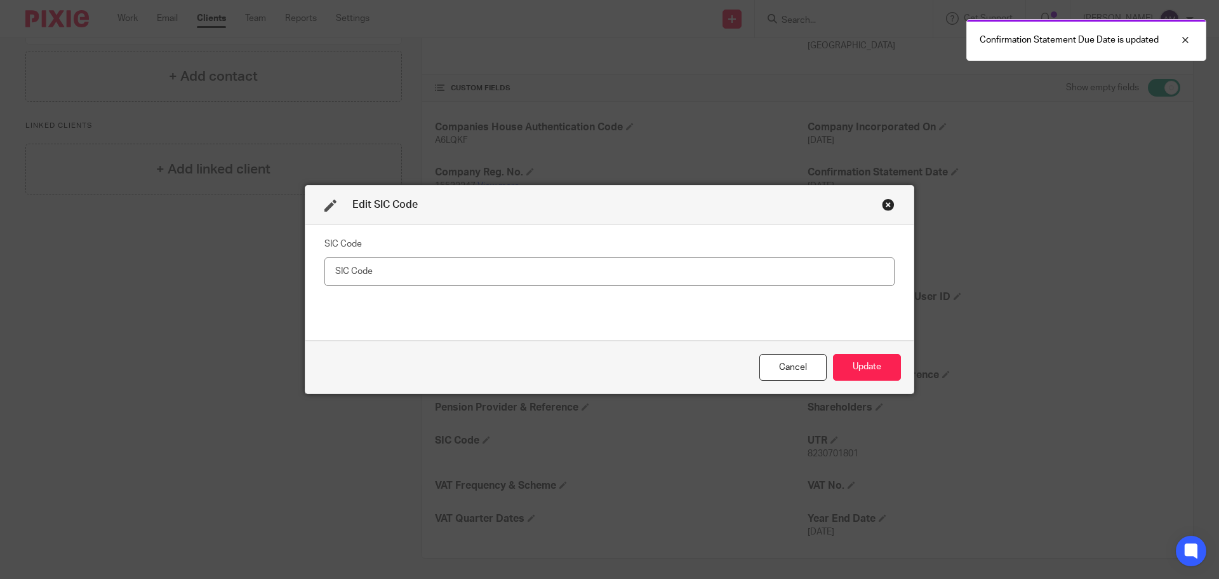
click at [391, 273] on input "text" at bounding box center [610, 271] width 570 height 29
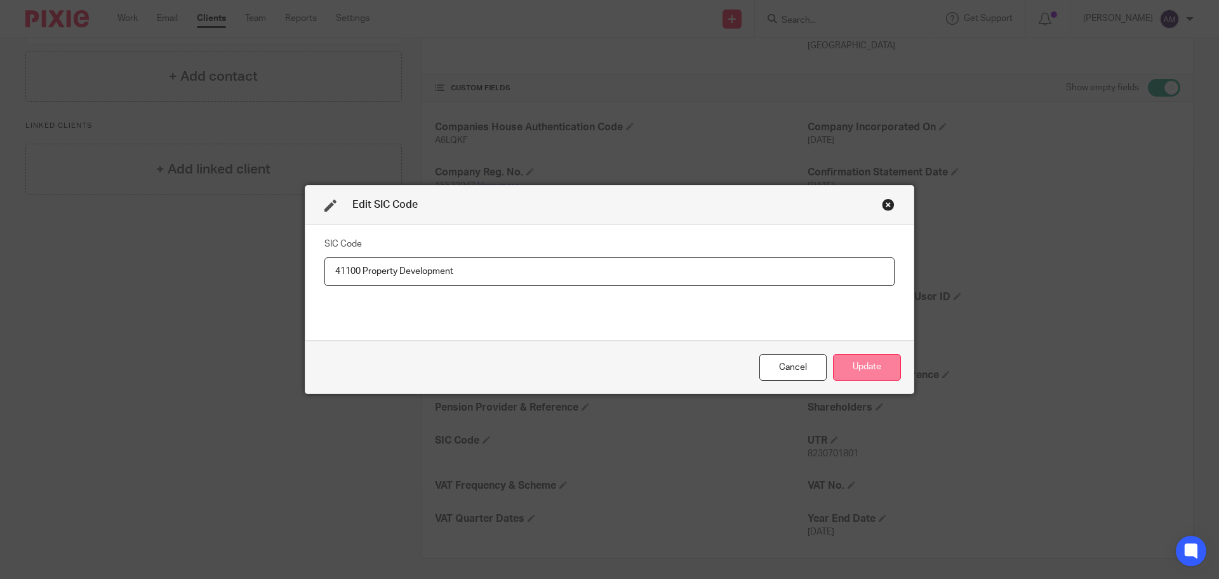
type input "41100 Property Development"
click at [850, 372] on button "Update" at bounding box center [867, 367] width 68 height 27
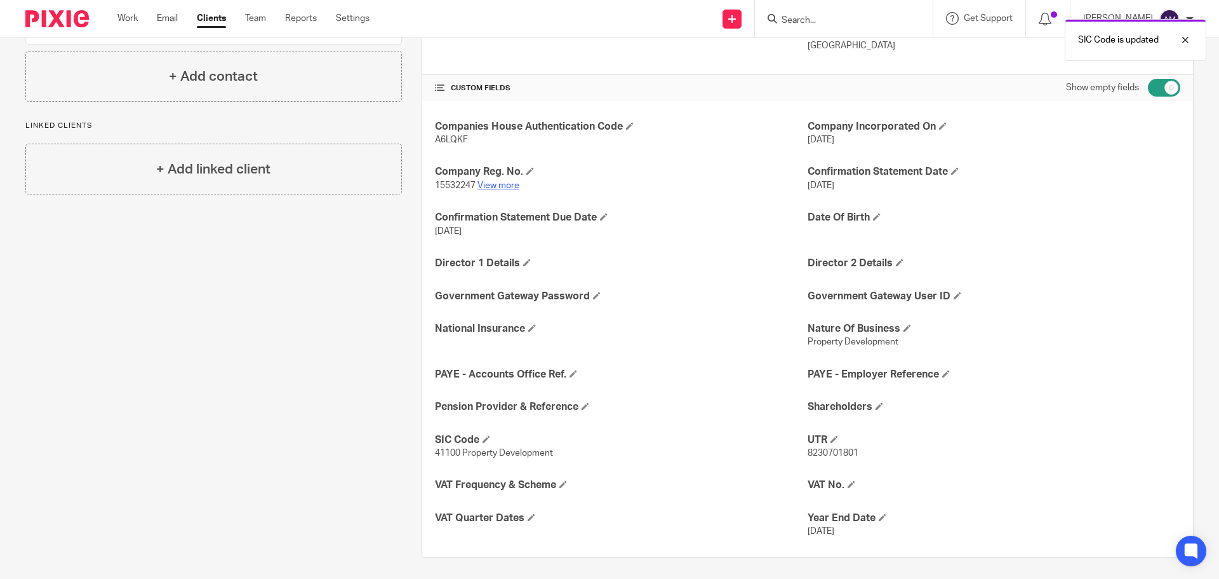
click at [495, 187] on link "View more" at bounding box center [499, 185] width 42 height 9
click at [876, 405] on span at bounding box center [880, 406] width 8 height 8
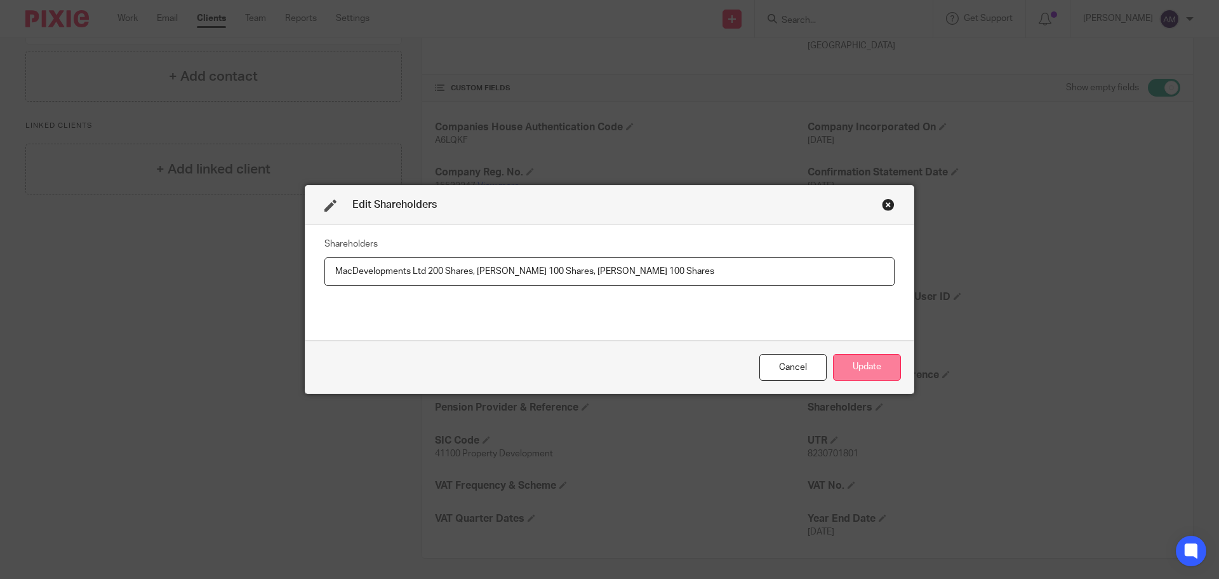
type input "MacDevelopments Ltd 200 Shares, Oren Woods 100 Shares, Jack Greenwood 100 Shares"
click at [861, 366] on button "Update" at bounding box center [867, 367] width 68 height 27
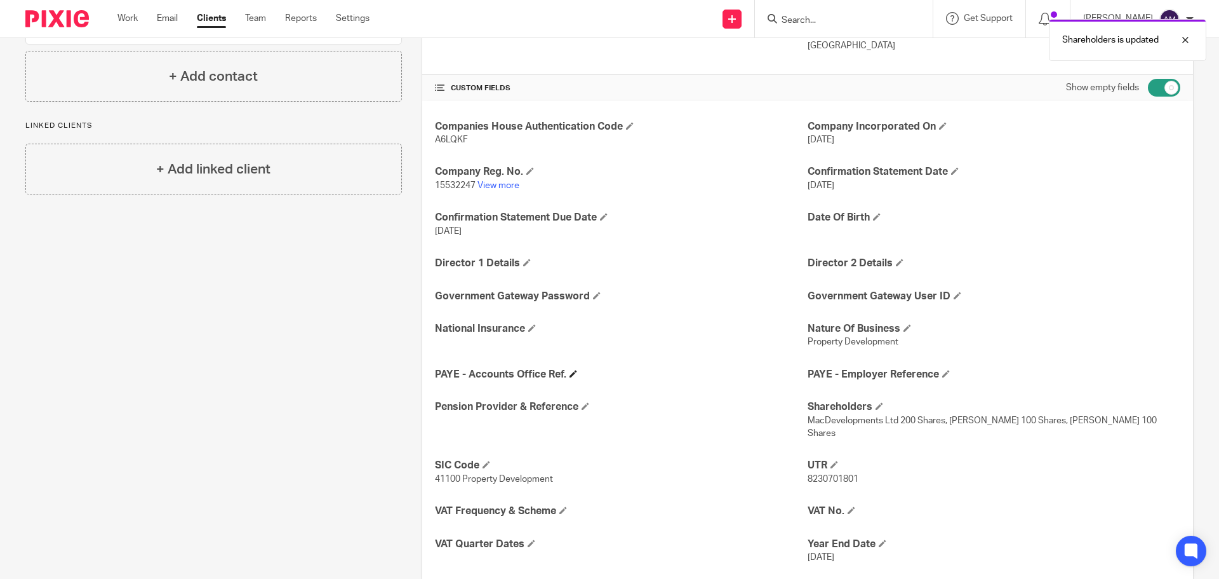
scroll to position [271, 0]
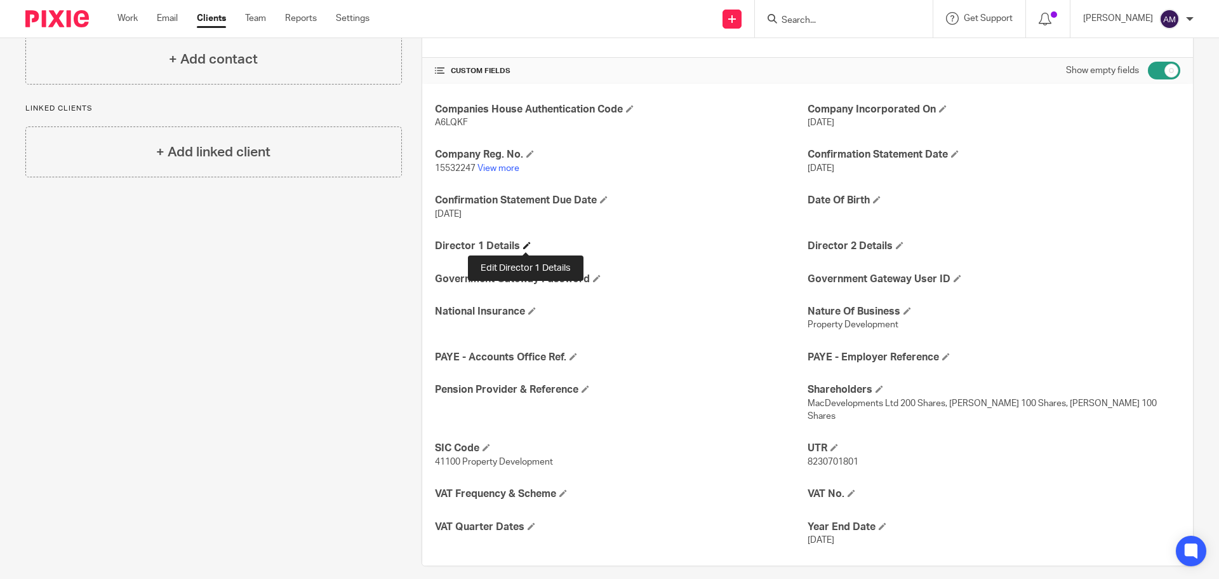
click at [523, 245] on span at bounding box center [527, 245] width 8 height 8
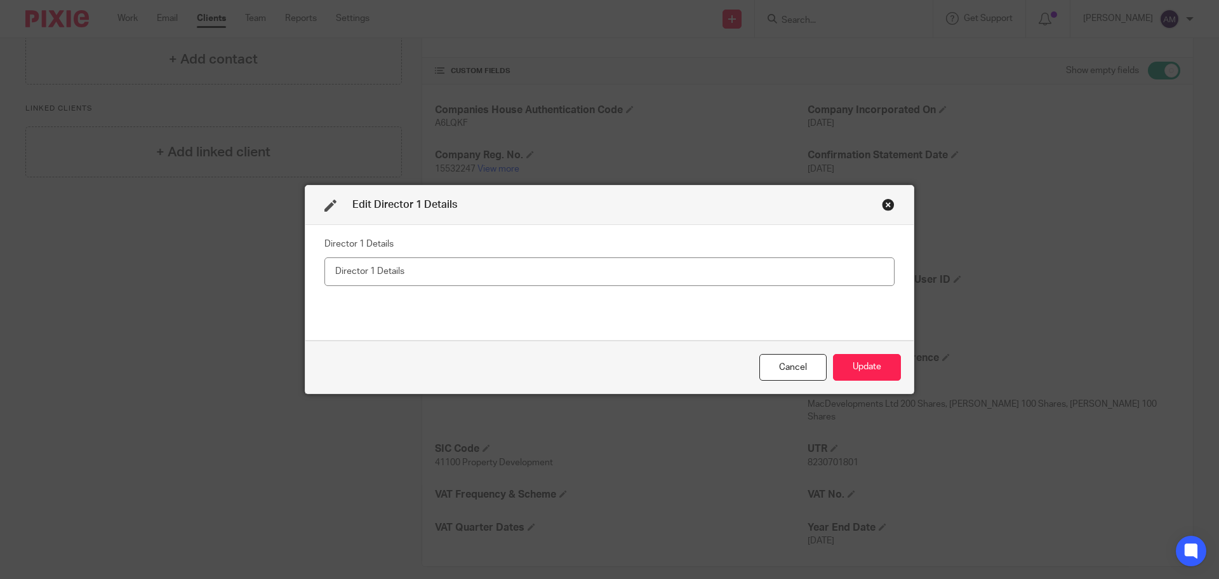
click at [436, 274] on input "text" at bounding box center [610, 271] width 570 height 29
type input "Putri Mackereth"
click at [855, 365] on button "Update" at bounding box center [867, 367] width 68 height 27
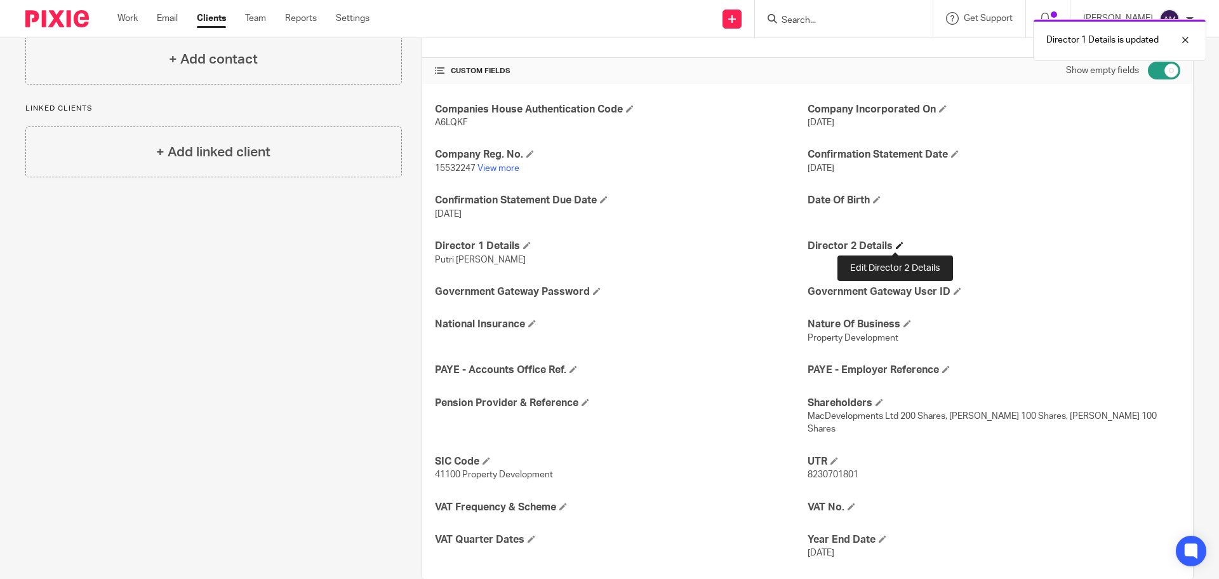
click at [896, 246] on span at bounding box center [900, 245] width 8 height 8
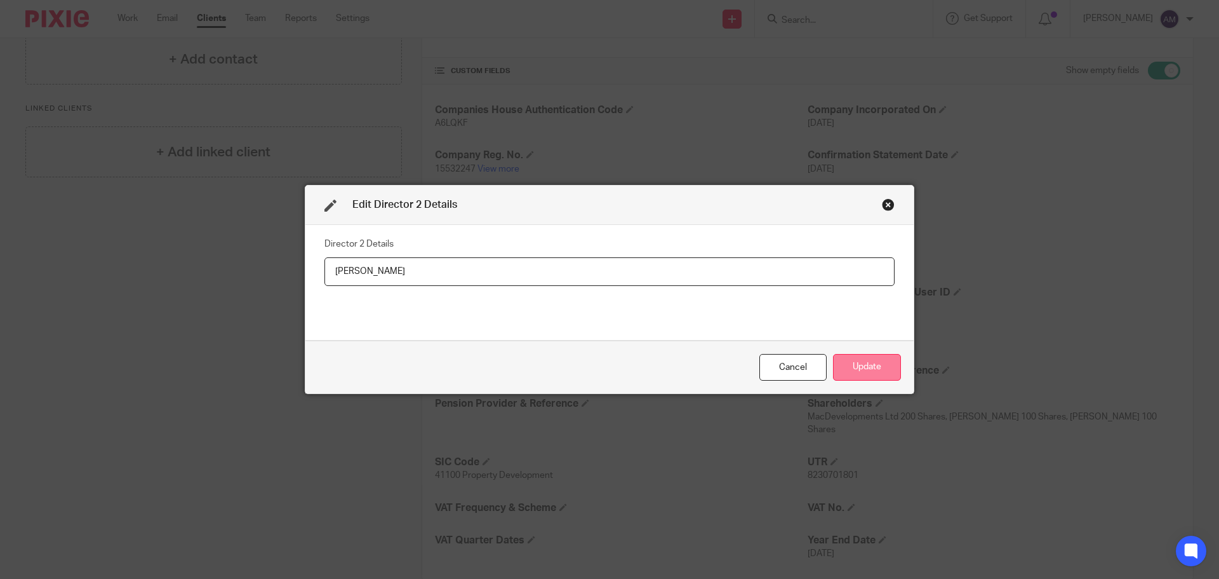
type input "Oren Woods"
click at [861, 369] on button "Update" at bounding box center [867, 367] width 68 height 27
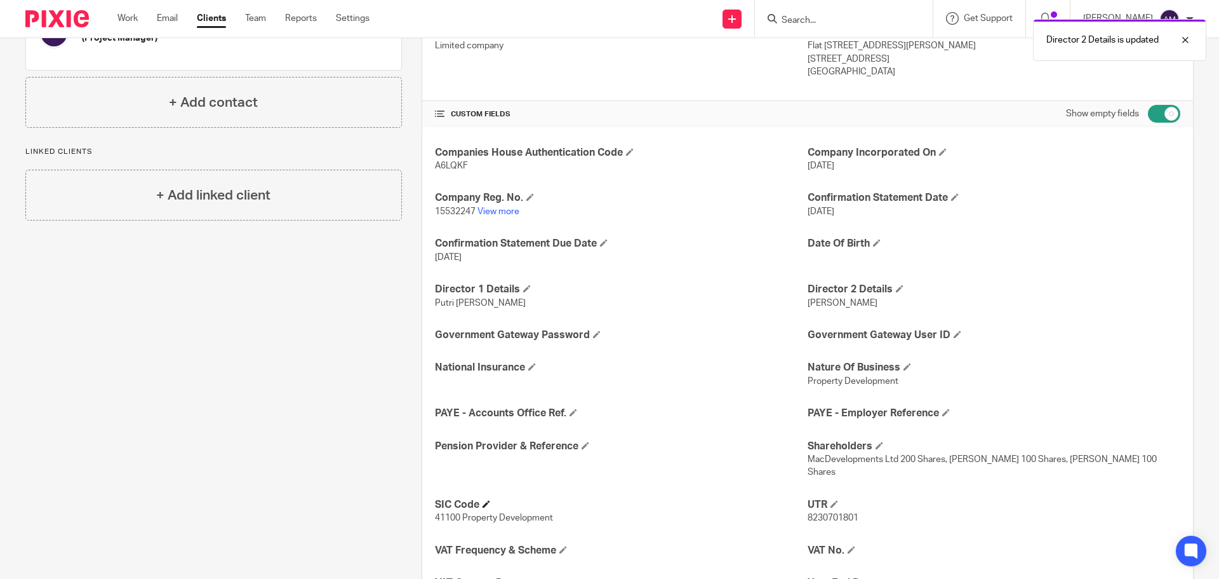
scroll to position [208, 0]
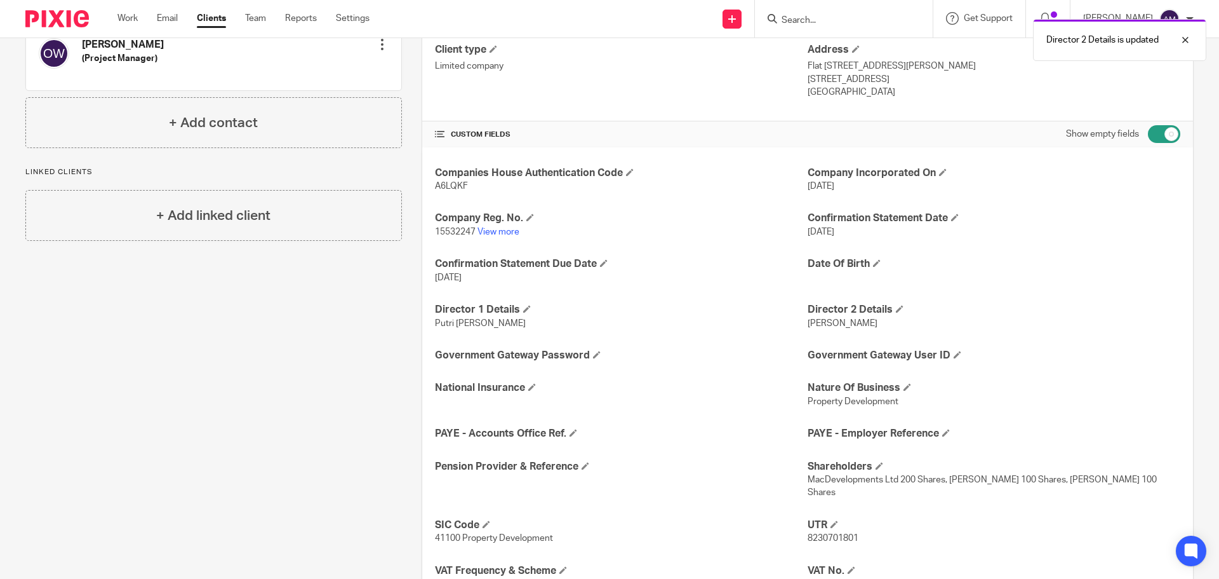
click at [1148, 132] on input "checkbox" at bounding box center [1164, 134] width 32 height 18
checkbox input "false"
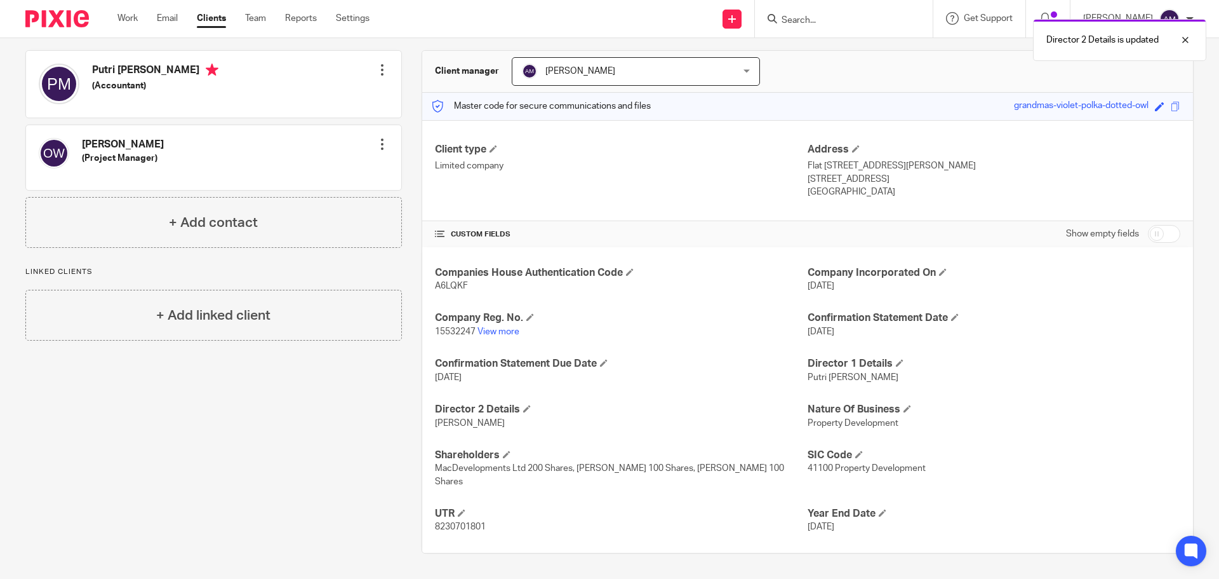
scroll to position [95, 0]
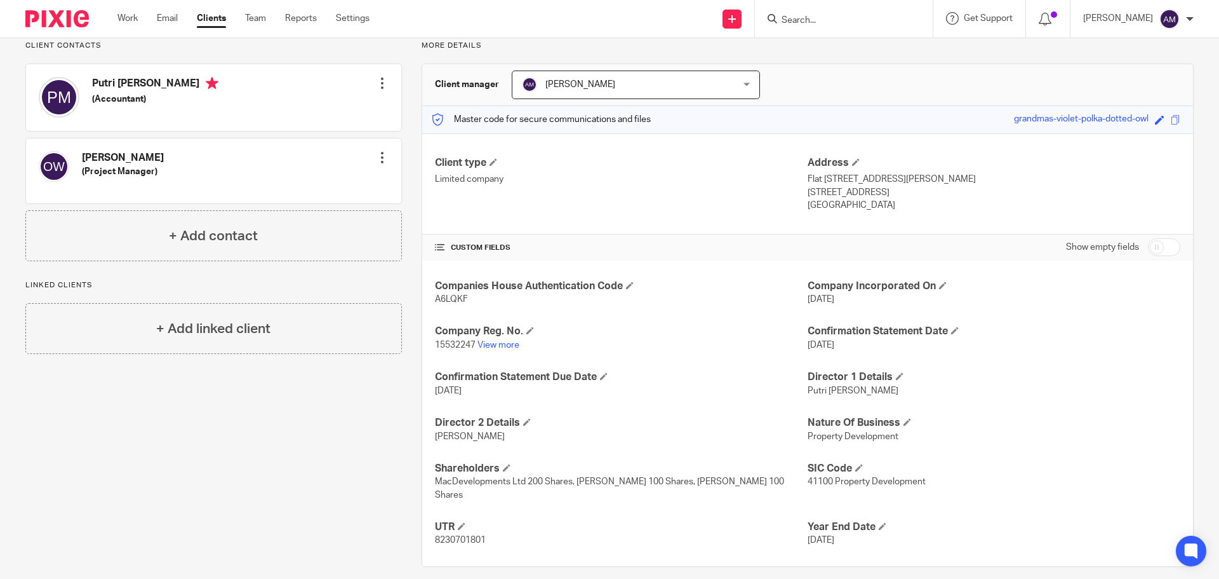
click at [826, 18] on input "Search" at bounding box center [838, 20] width 114 height 11
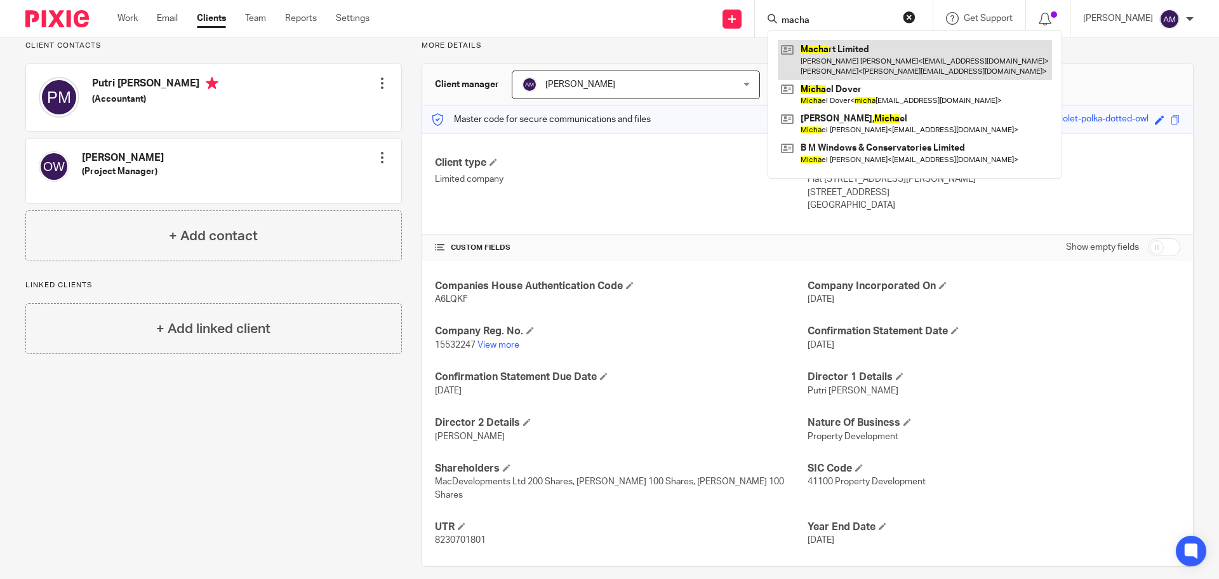
type input "macha"
click at [878, 61] on link at bounding box center [915, 59] width 274 height 39
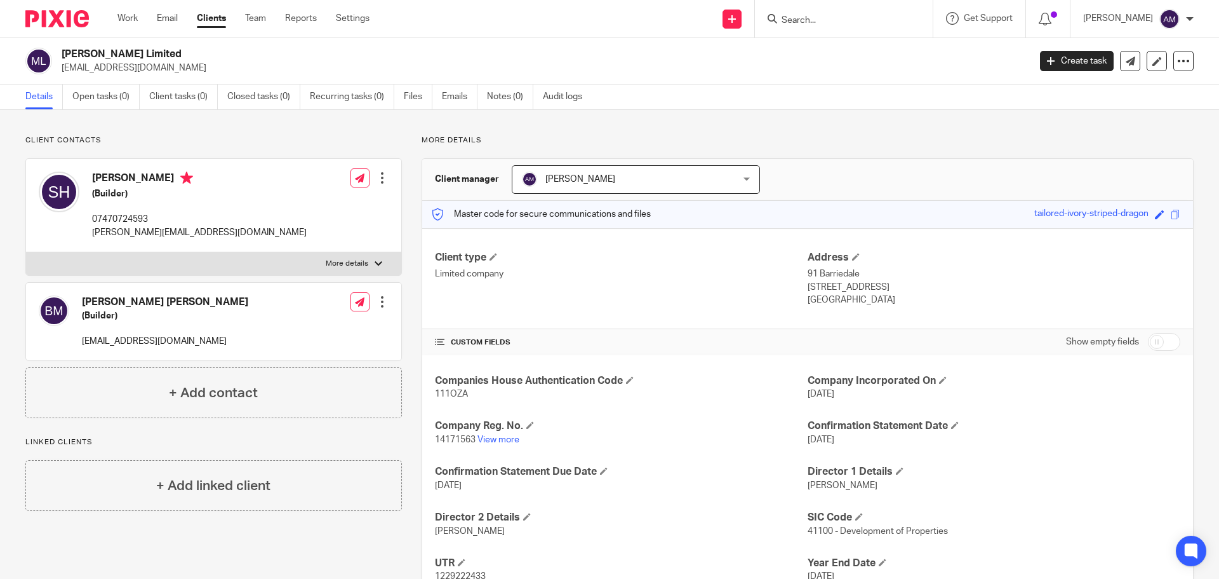
scroll to position [50, 0]
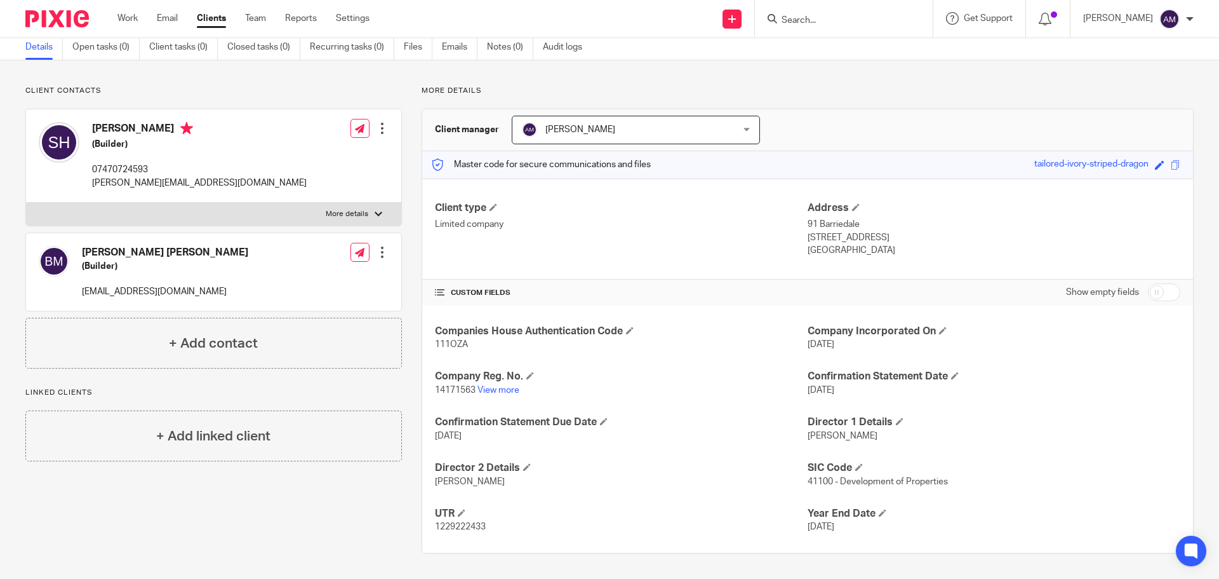
click at [1148, 293] on input "checkbox" at bounding box center [1164, 292] width 32 height 18
checkbox input "true"
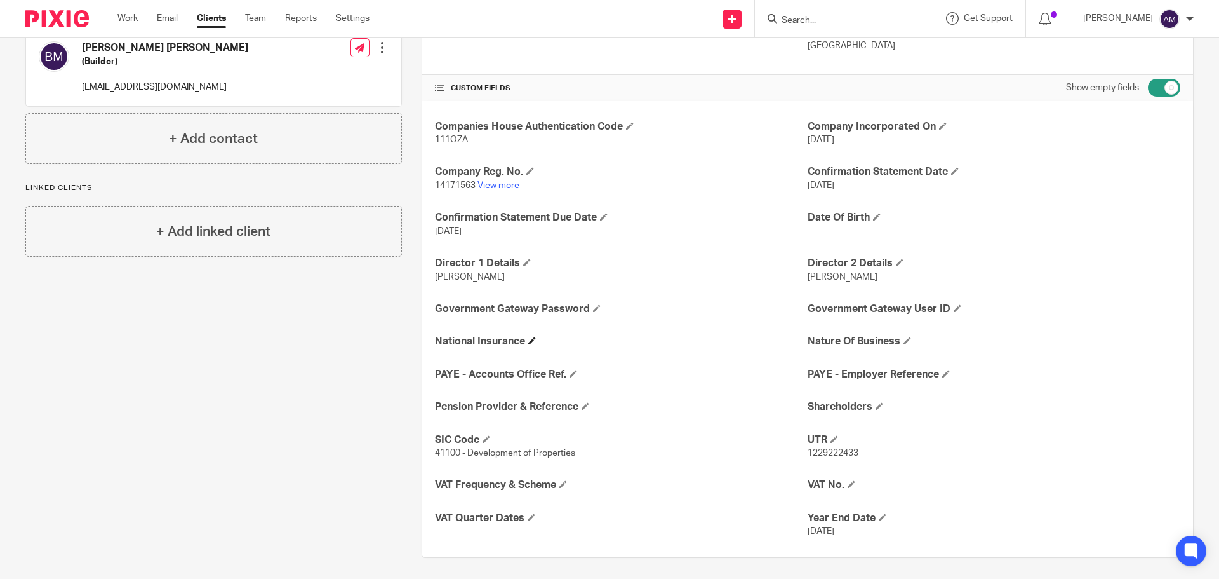
scroll to position [258, 0]
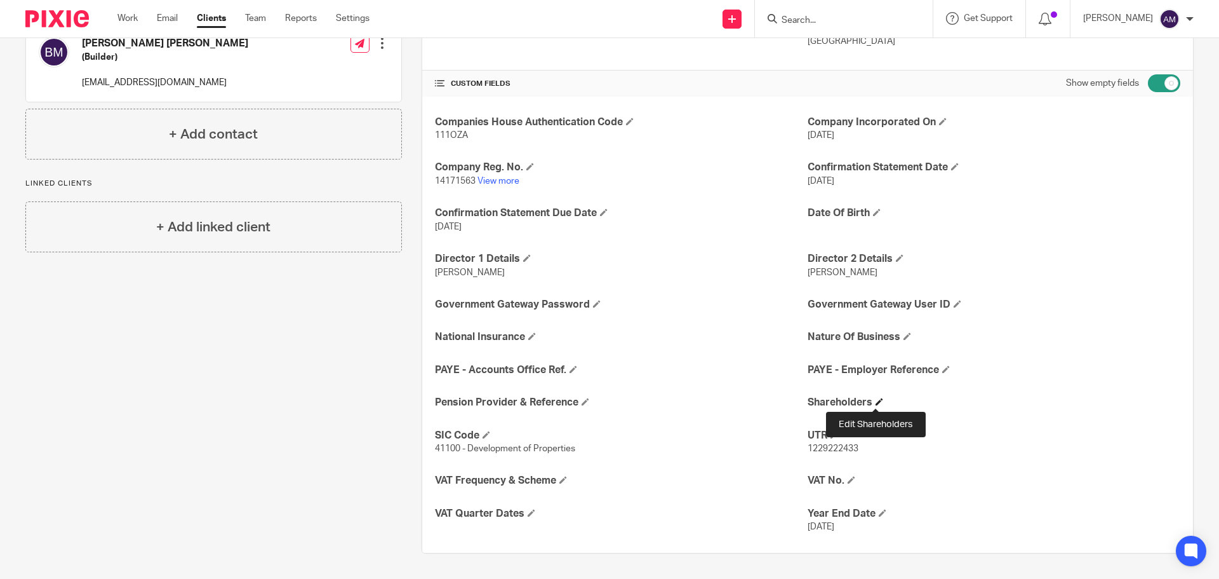
click at [876, 401] on span at bounding box center [880, 402] width 8 height 8
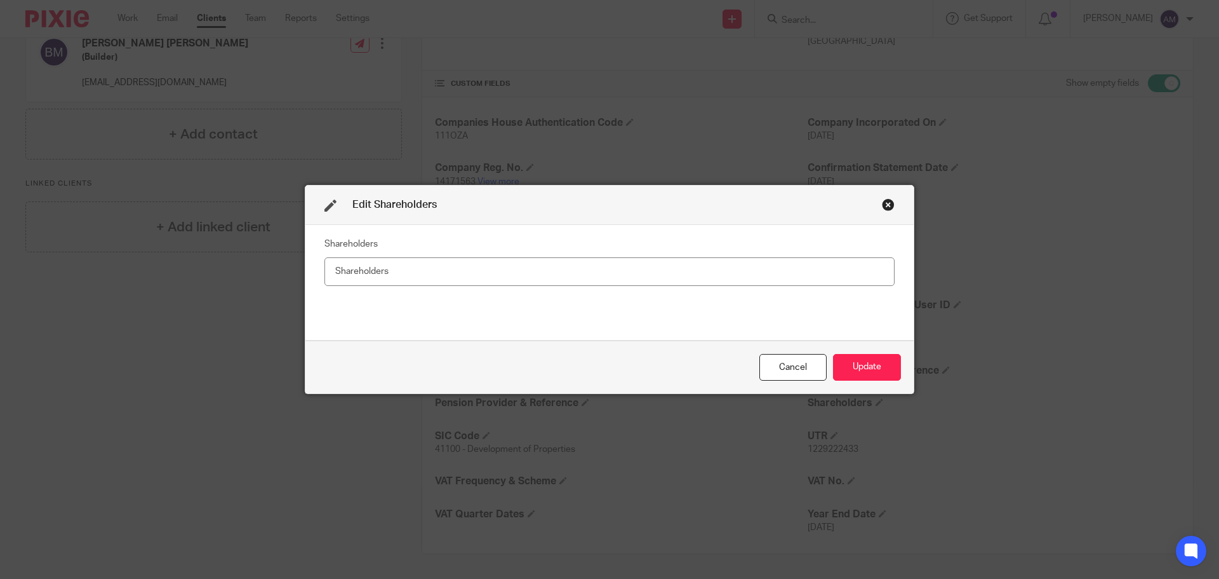
click at [347, 273] on input "text" at bounding box center [610, 271] width 570 height 29
type input "MAC Developments Ltd 50 Shares & [PERSON_NAME] Residential Ltd 50 Shares"
click at [854, 364] on button "Update" at bounding box center [867, 367] width 68 height 27
